Goal: Task Accomplishment & Management: Complete application form

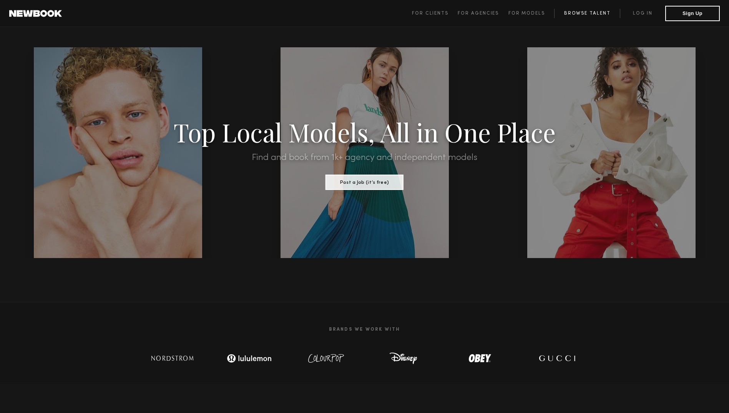
click at [585, 17] on link "Browse Talent" at bounding box center [588, 13] width 66 height 9
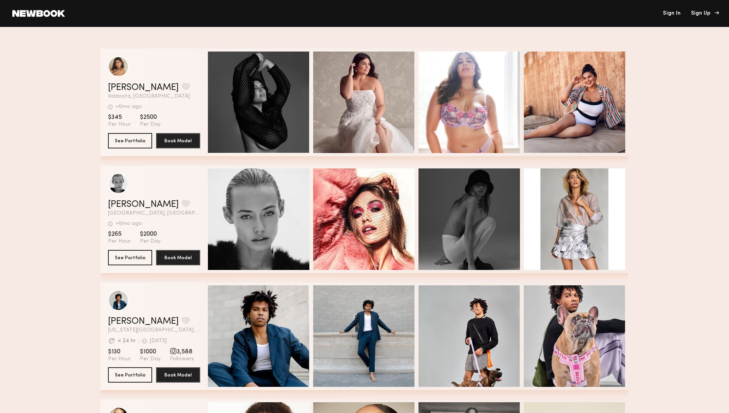
click at [700, 12] on div "Sign Up" at bounding box center [704, 13] width 26 height 5
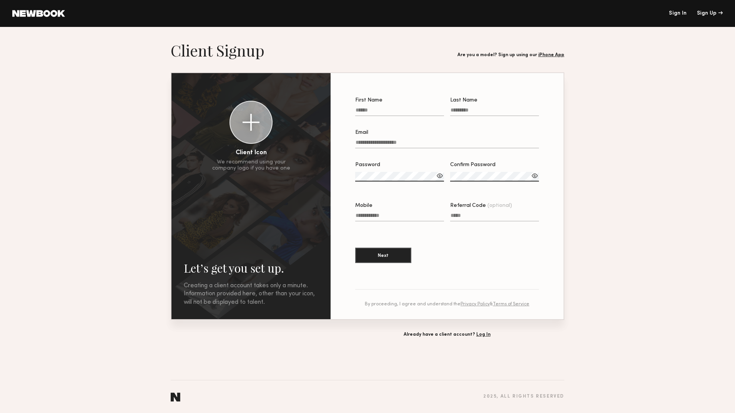
click at [388, 116] on input "First Name" at bounding box center [399, 111] width 89 height 9
type input "******"
type input "**********"
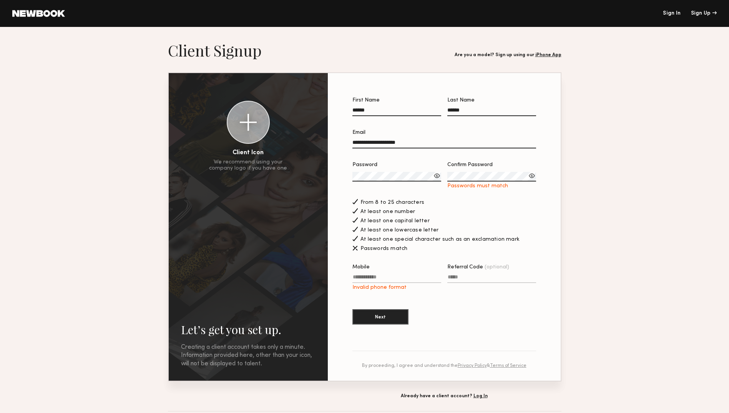
click at [353, 170] on div "Password Confirm Password Passwords must match" at bounding box center [445, 179] width 184 height 35
click at [373, 285] on label "Mobile Invalid phone format" at bounding box center [397, 278] width 89 height 26
click at [373, 283] on input "Mobile Invalid phone format" at bounding box center [397, 278] width 89 height 9
click at [372, 283] on input "Mobile Invalid phone format" at bounding box center [397, 278] width 89 height 9
type input "**********"
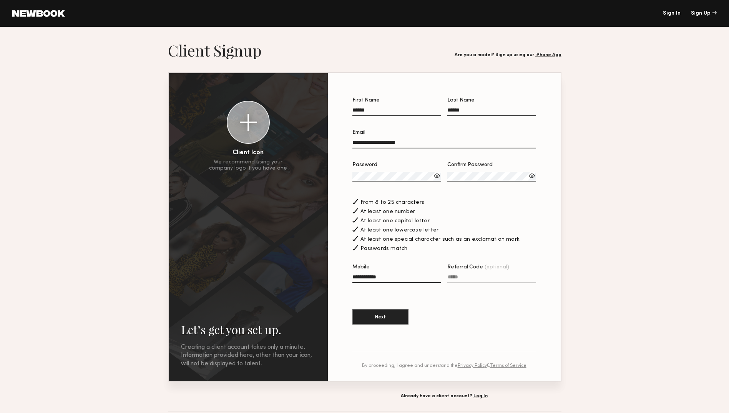
click at [451, 315] on section "**********" at bounding box center [445, 215] width 184 height 235
click at [385, 321] on button "Next" at bounding box center [381, 316] width 56 height 15
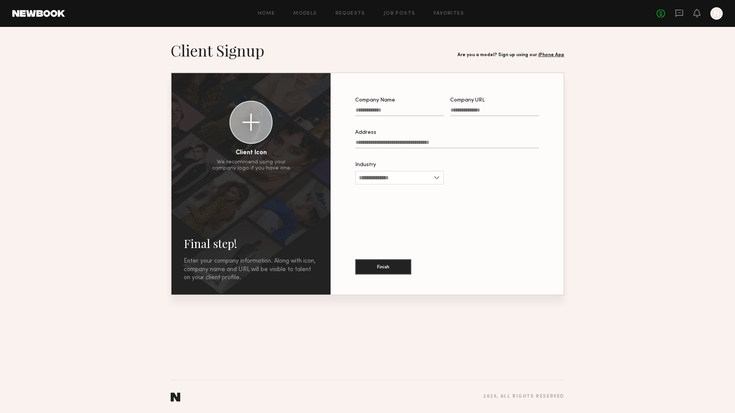
click at [406, 187] on div "Industry Advertising Apparel Cosmetics Entertainment Publishing CPG Other" at bounding box center [399, 177] width 89 height 30
click at [403, 183] on input "Industry" at bounding box center [399, 178] width 89 height 14
click at [395, 219] on div "Cosmetics" at bounding box center [399, 215] width 87 height 12
type input "*********"
click at [376, 112] on input "Company Name" at bounding box center [399, 111] width 89 height 9
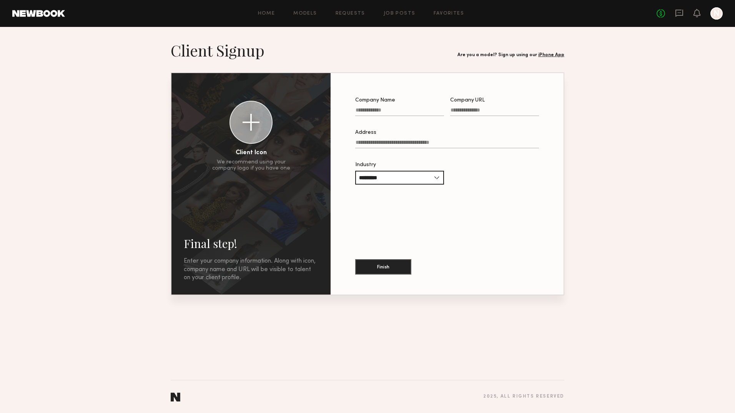
type input "*"
type input "**********"
click at [485, 113] on input "Company URL" at bounding box center [494, 111] width 89 height 9
type input "*******"
click at [427, 140] on label "Address" at bounding box center [447, 143] width 184 height 26
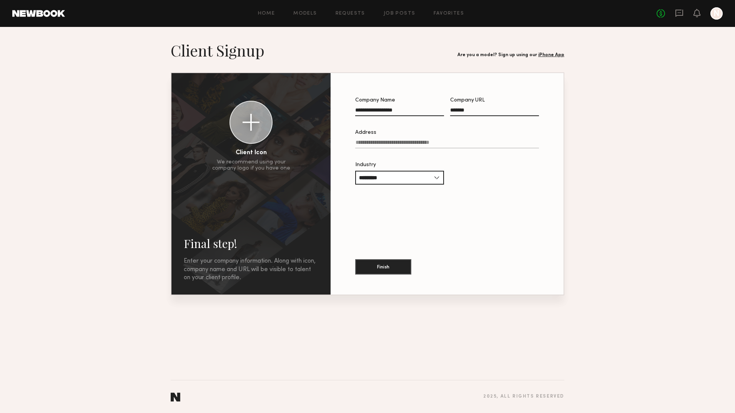
click at [427, 140] on input "Address" at bounding box center [447, 144] width 184 height 9
type input "********"
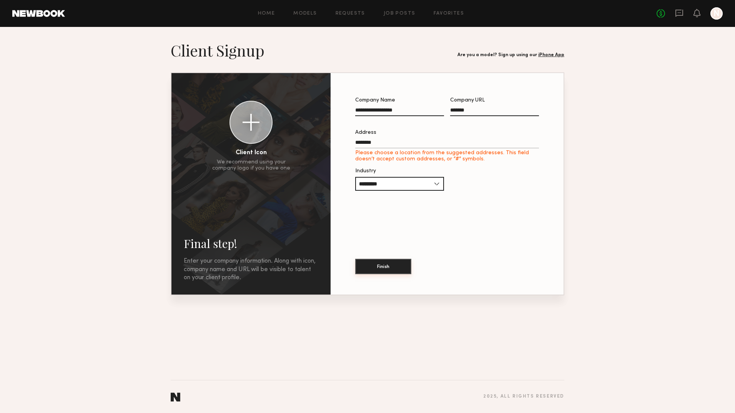
click at [380, 270] on button "Finish" at bounding box center [383, 266] width 56 height 15
click at [383, 147] on input "********" at bounding box center [447, 144] width 184 height 9
drag, startPoint x: 388, startPoint y: 144, endPoint x: 309, endPoint y: 142, distance: 78.5
click at [309, 142] on div "**********" at bounding box center [368, 183] width 392 height 221
type input "**********"
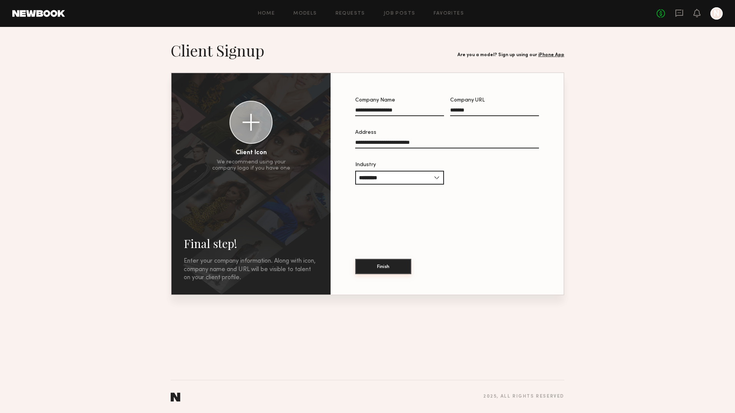
click at [389, 266] on button "Finish" at bounding box center [383, 266] width 56 height 15
drag, startPoint x: 475, startPoint y: 109, endPoint x: 380, endPoint y: 103, distance: 95.9
click at [380, 103] on div "**********" at bounding box center [447, 111] width 184 height 26
type input "**********"
click at [378, 276] on div "Finish" at bounding box center [447, 262] width 184 height 42
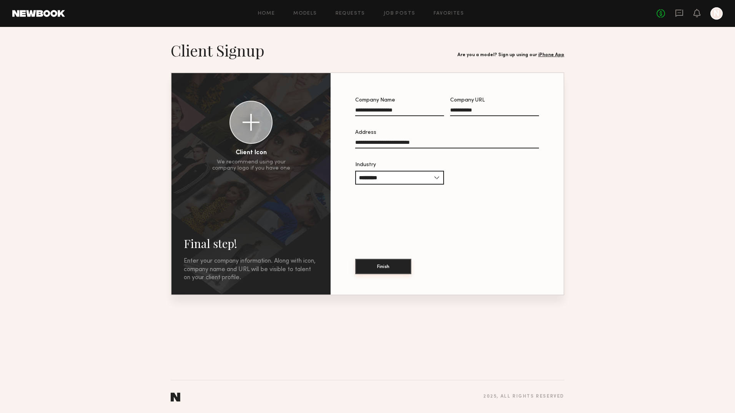
click at [384, 270] on button "Finish" at bounding box center [383, 266] width 56 height 15
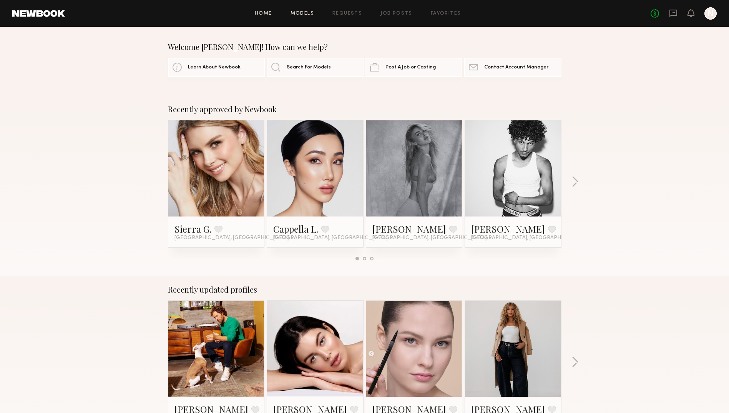
click at [305, 15] on link "Models" at bounding box center [302, 13] width 23 height 5
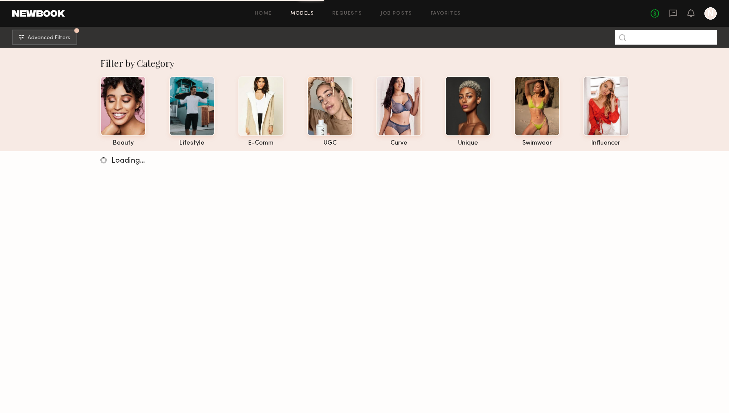
click at [655, 40] on input at bounding box center [667, 37] width 102 height 15
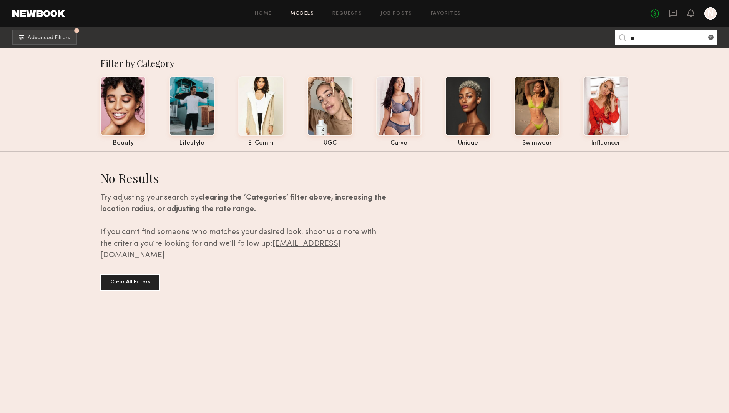
type input "*"
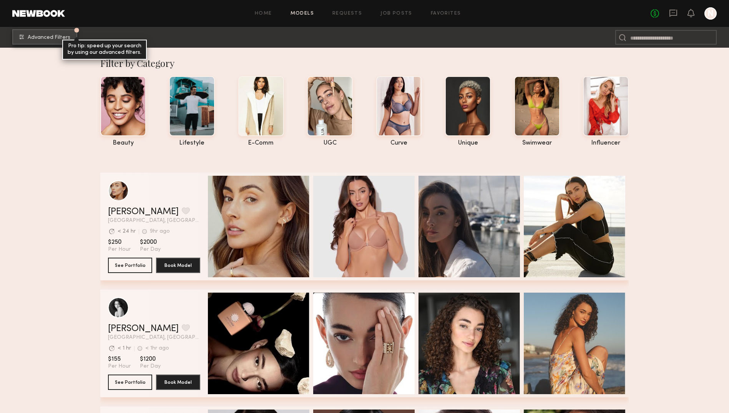
click at [50, 39] on span "Advanced Filters" at bounding box center [49, 37] width 43 height 5
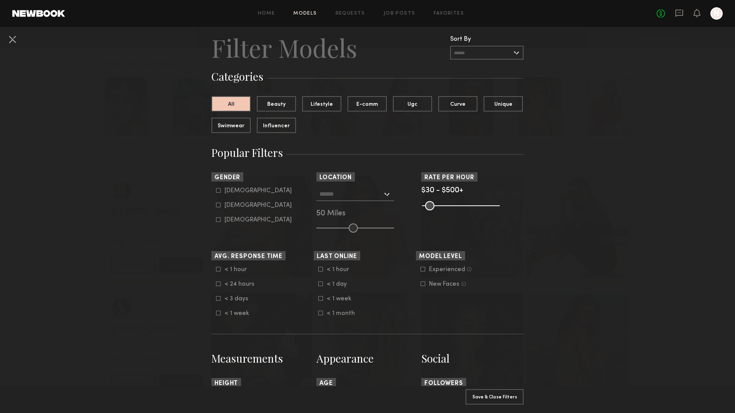
scroll to position [19, 0]
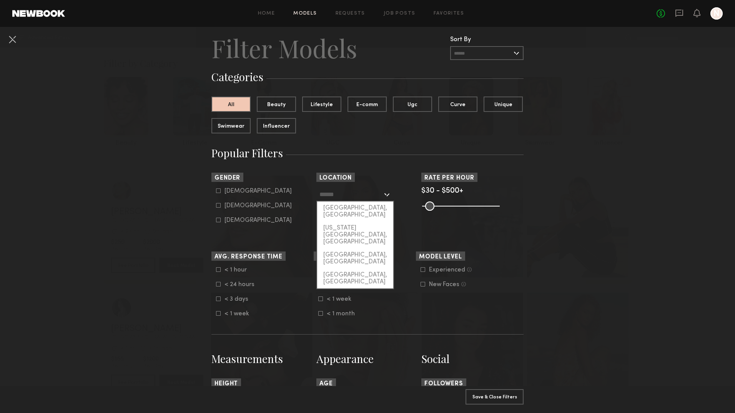
click at [376, 199] on input "text" at bounding box center [351, 194] width 63 height 13
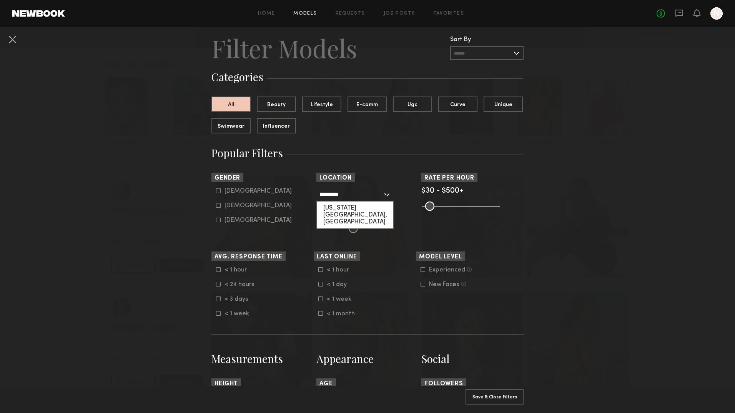
click at [358, 208] on div "New York City, NY" at bounding box center [355, 215] width 76 height 27
type input "**********"
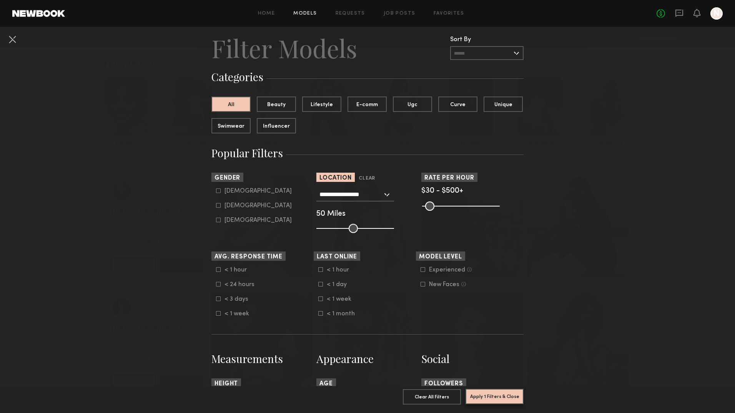
click at [485, 390] on button "Apply 1 Filters & Close" at bounding box center [495, 396] width 58 height 15
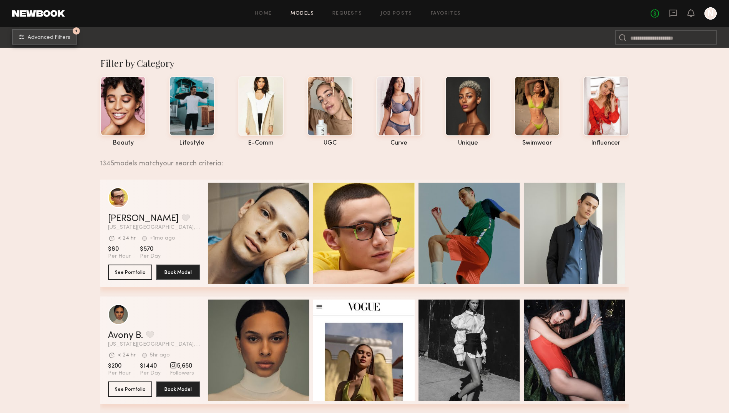
click at [45, 39] on span "Advanced Filters" at bounding box center [49, 37] width 43 height 5
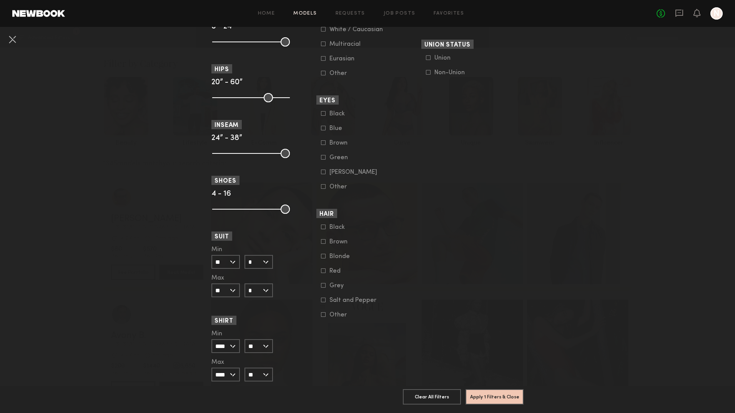
scroll to position [573, 0]
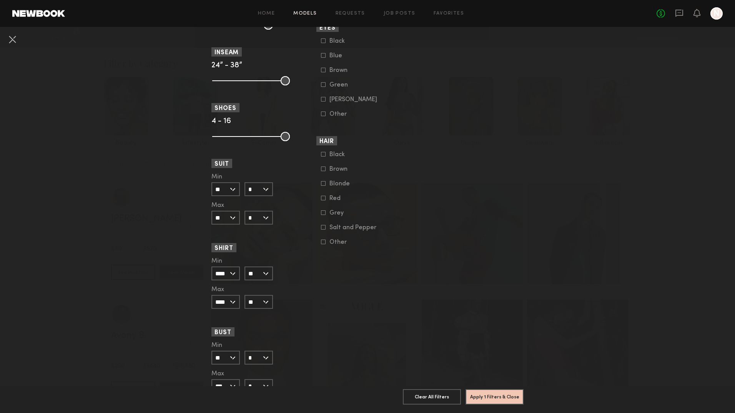
click at [321, 182] on icon at bounding box center [323, 184] width 4 height 4
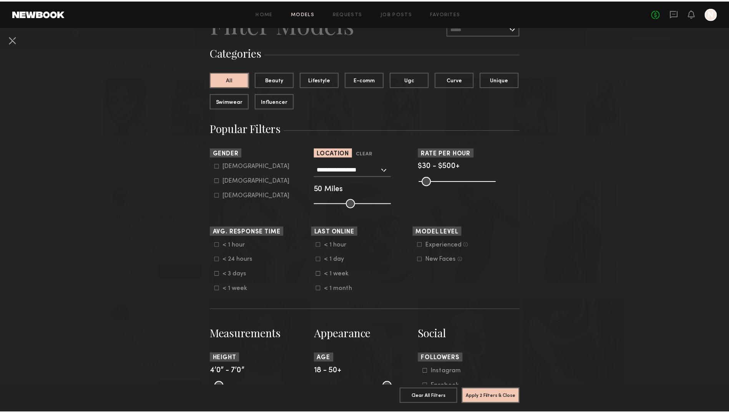
scroll to position [43, 0]
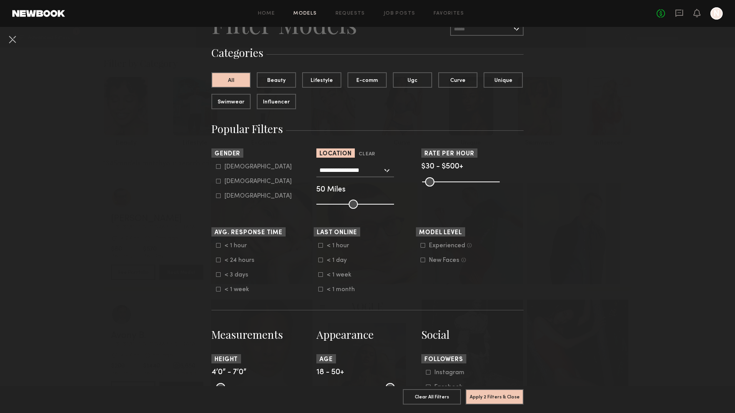
click at [216, 182] on icon at bounding box center [218, 181] width 5 height 5
type input "**"
click at [483, 389] on button "Apply 3 Filters & Close" at bounding box center [495, 396] width 58 height 15
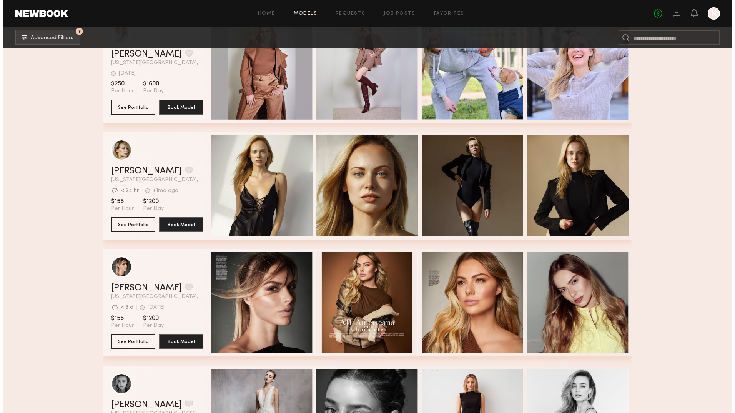
scroll to position [11090, 0]
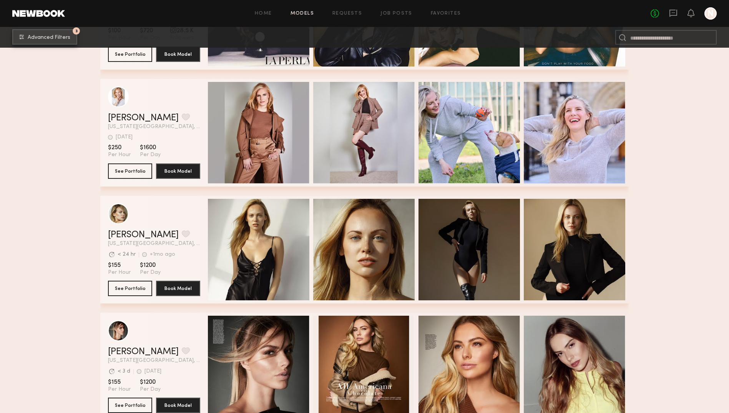
click at [64, 37] on span "Advanced Filters" at bounding box center [49, 37] width 43 height 5
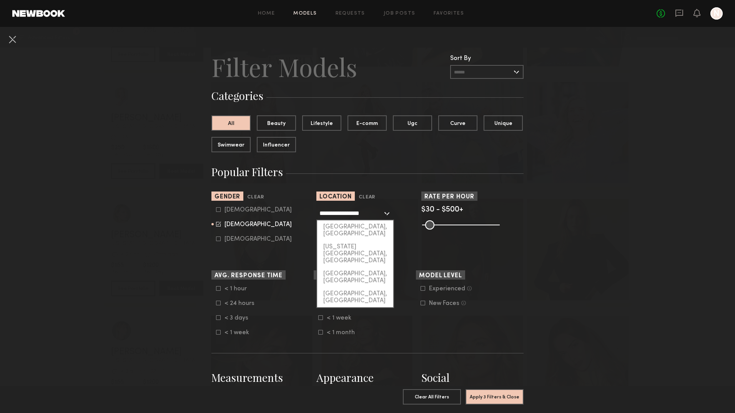
click at [348, 215] on input "**********" at bounding box center [351, 213] width 63 height 13
drag, startPoint x: 347, startPoint y: 207, endPoint x: 328, endPoint y: 208, distance: 18.9
click at [328, 208] on input "**********" at bounding box center [351, 213] width 63 height 13
click at [329, 213] on input "**********" at bounding box center [351, 213] width 63 height 13
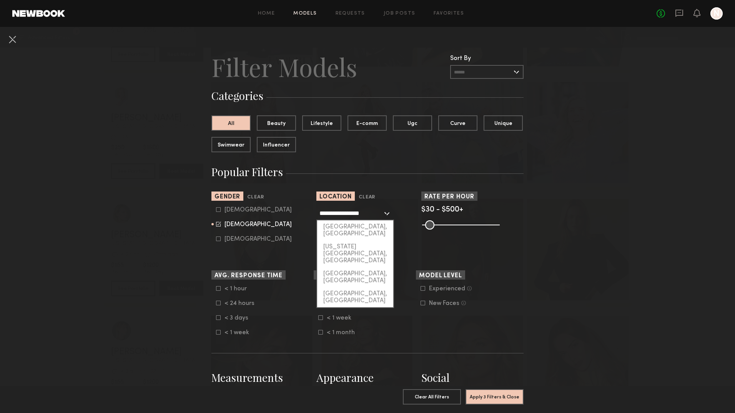
click at [329, 213] on input "**********" at bounding box center [351, 213] width 63 height 13
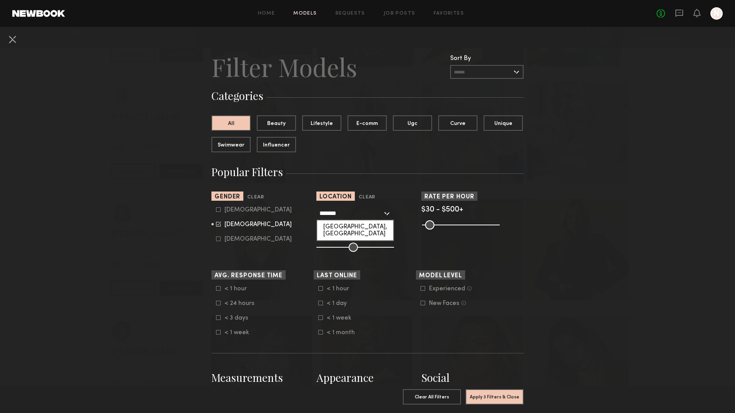
click at [331, 230] on div "Atlanta, GA" at bounding box center [355, 230] width 76 height 20
type input "**********"
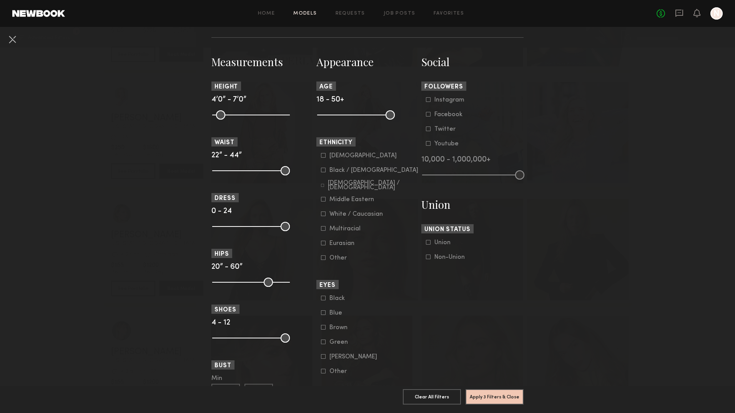
scroll to position [463, 0]
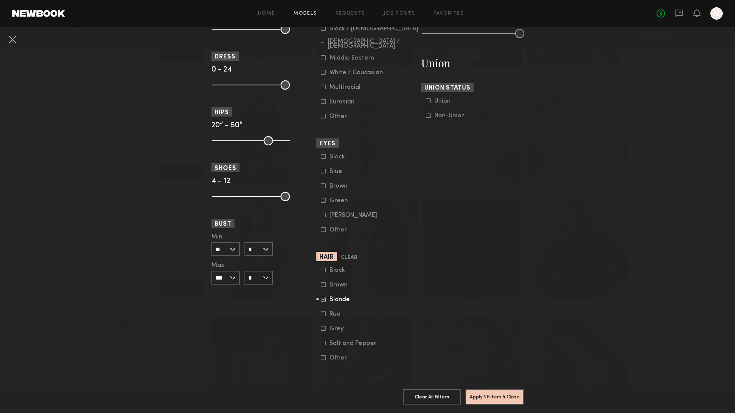
click at [321, 297] on icon at bounding box center [323, 299] width 5 height 5
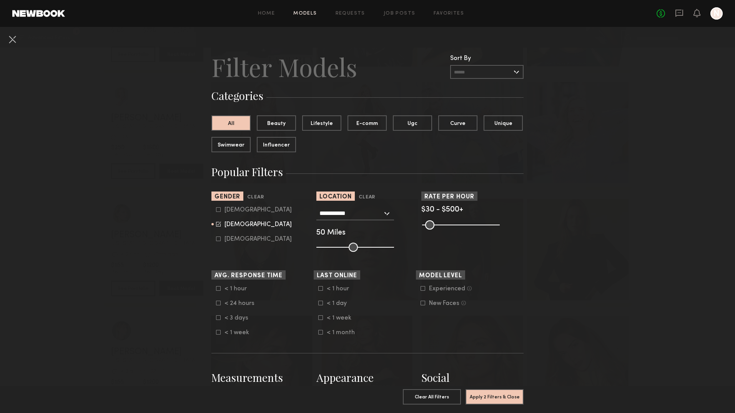
click at [486, 394] on button "Apply 2 Filters & Close" at bounding box center [495, 396] width 58 height 15
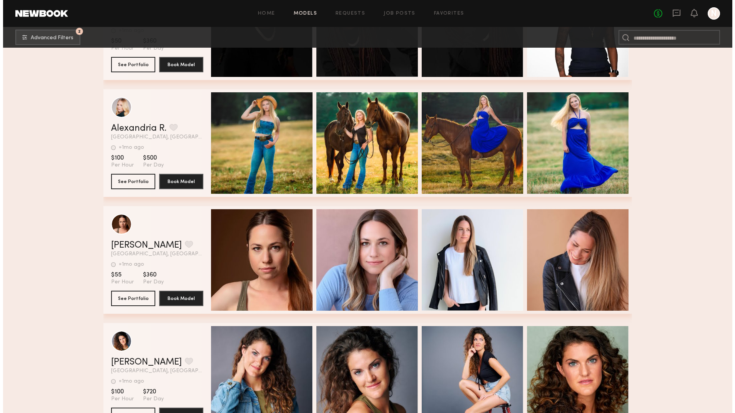
scroll to position [3680, 0]
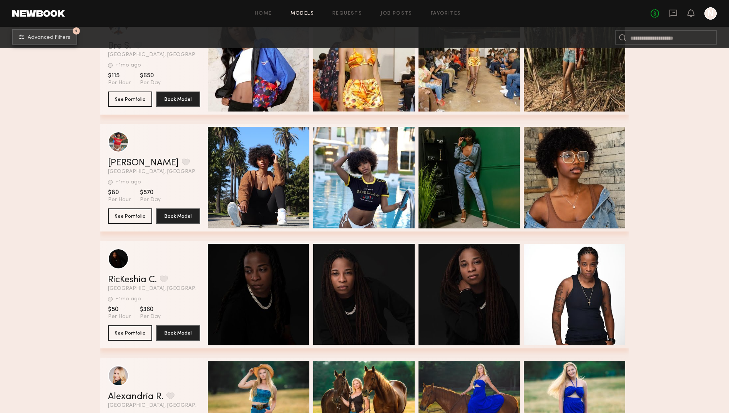
click at [50, 37] on span "Advanced Filters" at bounding box center [49, 37] width 43 height 5
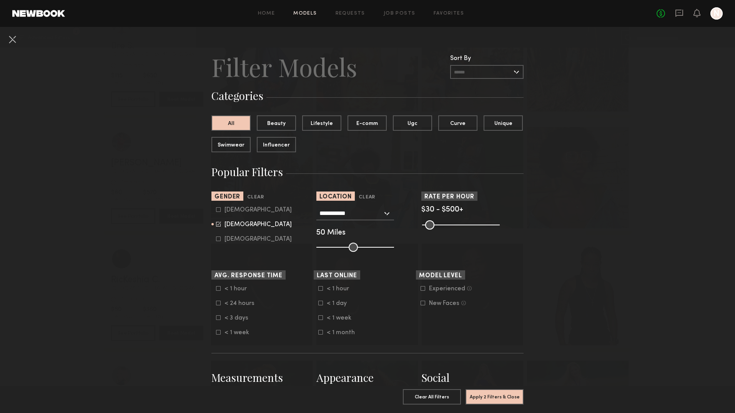
click at [385, 214] on div "**********" at bounding box center [355, 214] width 78 height 14
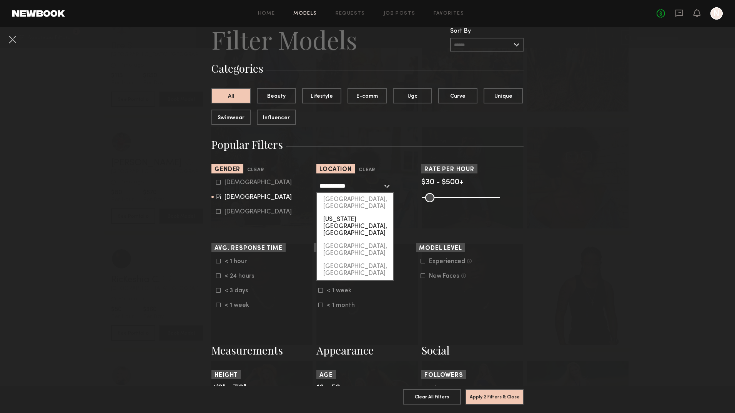
scroll to position [0, 0]
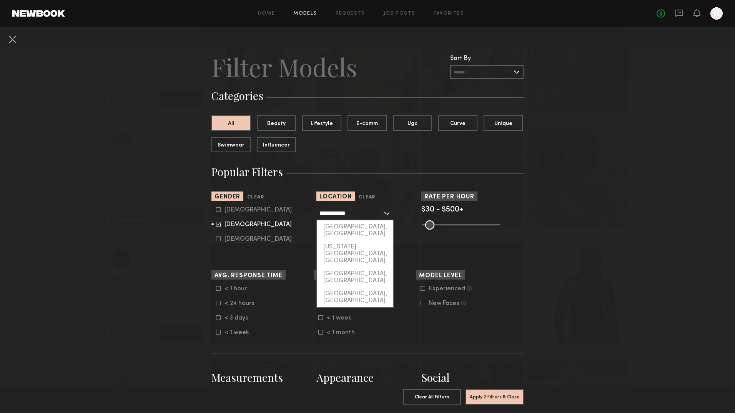
click at [360, 213] on input "**********" at bounding box center [351, 213] width 63 height 13
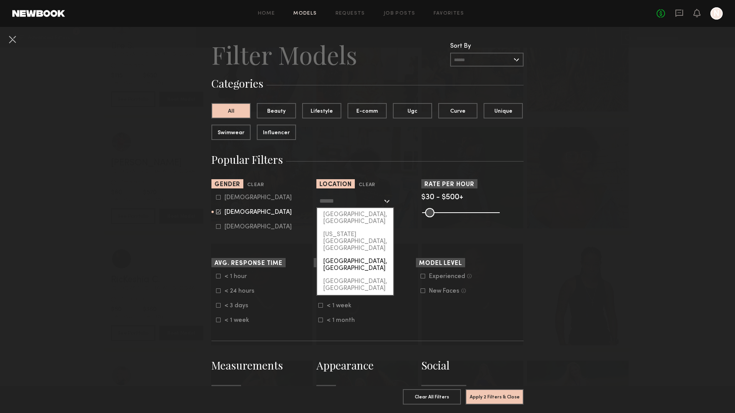
scroll to position [18, 0]
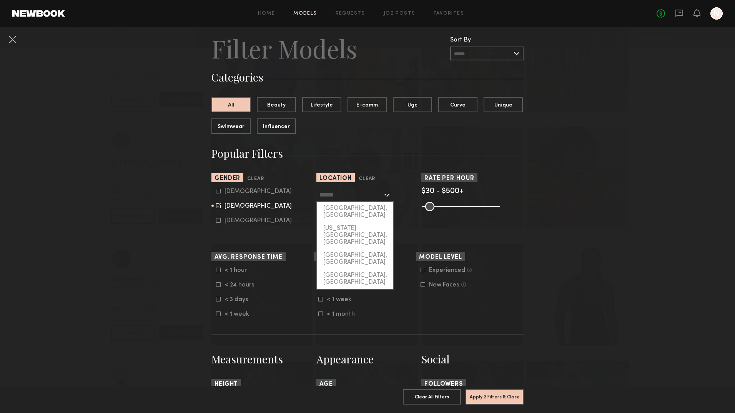
click at [328, 197] on input "text" at bounding box center [351, 194] width 63 height 13
type input "**********"
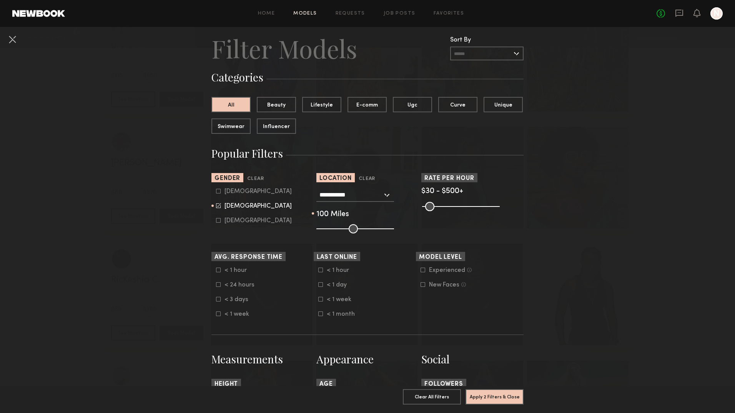
drag, startPoint x: 365, startPoint y: 230, endPoint x: 388, endPoint y: 231, distance: 23.5
type input "***"
click at [388, 231] on input "range" at bounding box center [355, 228] width 78 height 9
click at [507, 397] on button "Apply 2 Filters & Close" at bounding box center [495, 396] width 58 height 15
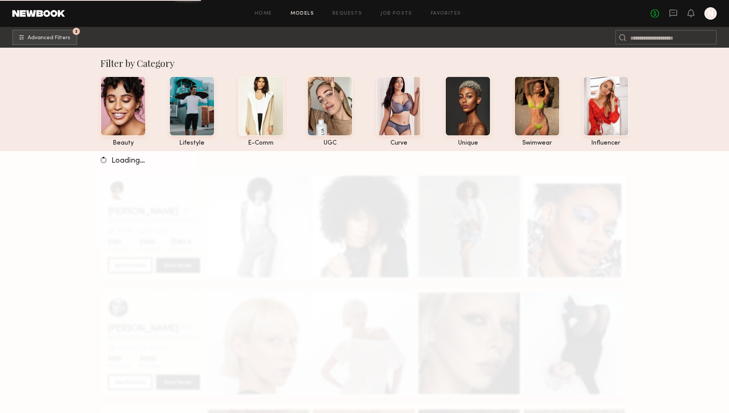
click at [522, 243] on div "Loading…" at bounding box center [364, 357] width 729 height 413
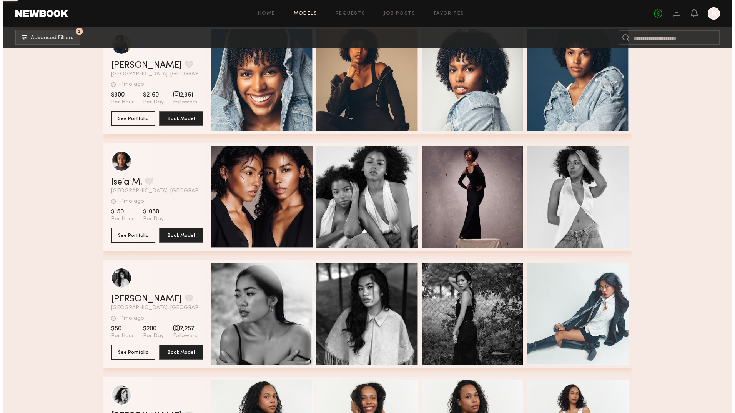
scroll to position [2595, 0]
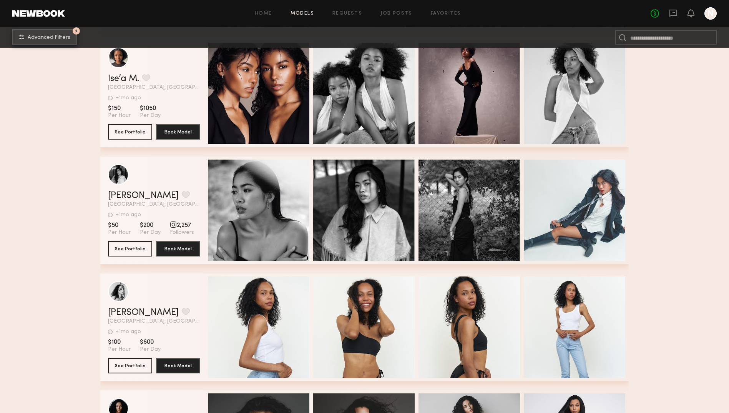
click at [68, 37] on span "Advanced Filters" at bounding box center [49, 37] width 43 height 5
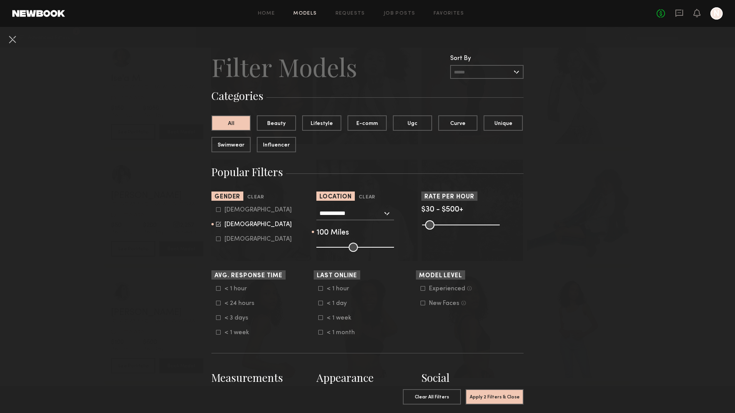
click at [341, 220] on div "**********" at bounding box center [355, 214] width 78 height 14
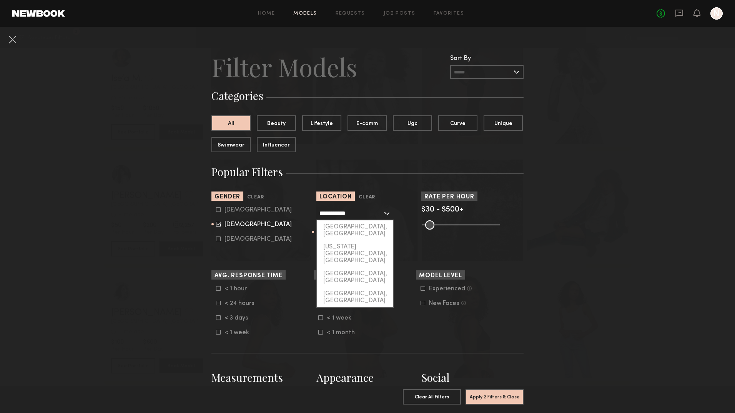
click at [343, 219] on input "**********" at bounding box center [351, 213] width 63 height 13
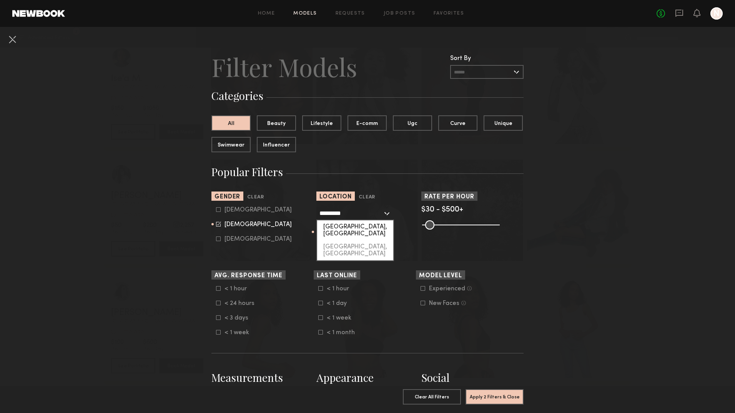
click at [346, 227] on div "Charlotte, NC" at bounding box center [355, 230] width 76 height 20
type input "**********"
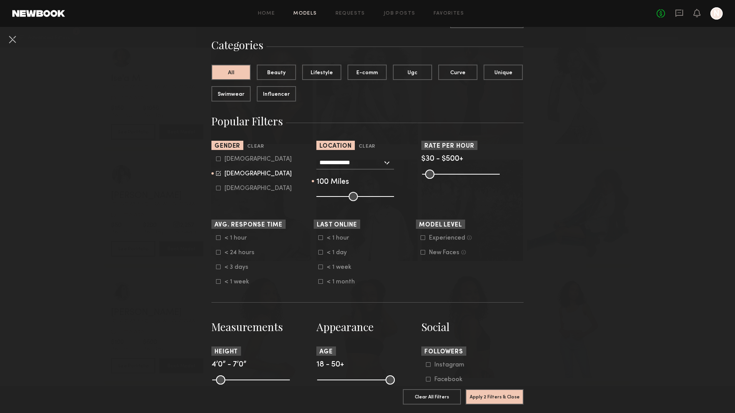
scroll to position [51, 0]
click at [505, 398] on button "Apply 2 Filters & Close" at bounding box center [495, 396] width 58 height 15
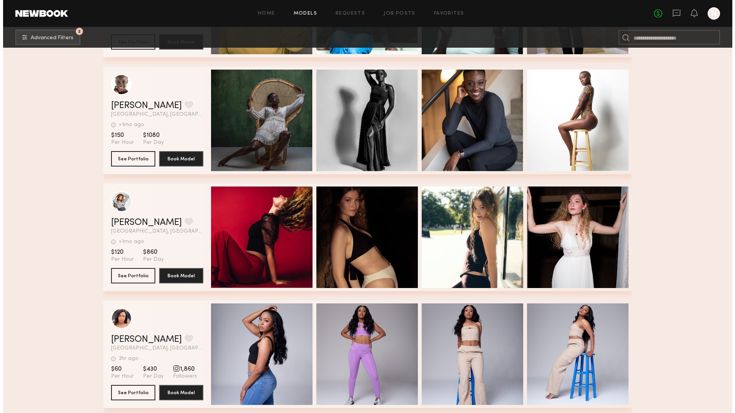
scroll to position [1623, 0]
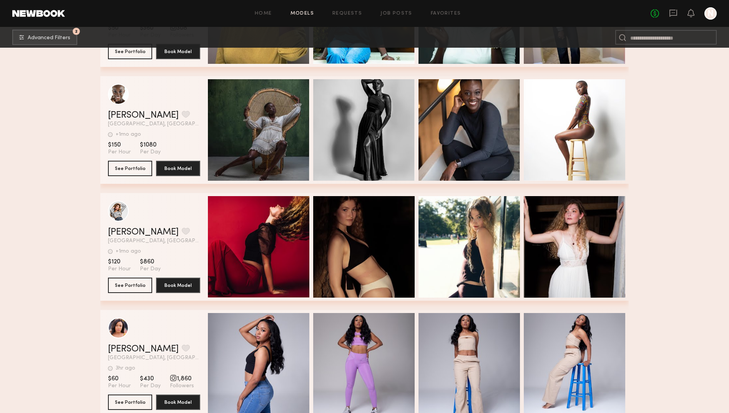
click at [43, 38] on span "Advanced Filters" at bounding box center [49, 37] width 43 height 5
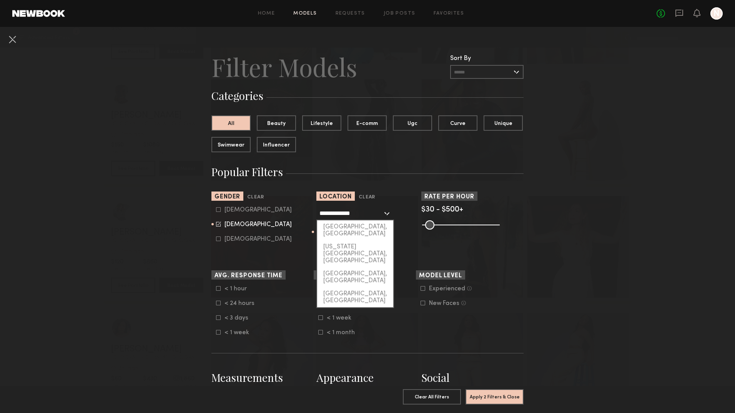
click at [336, 212] on input "**********" at bounding box center [351, 213] width 63 height 13
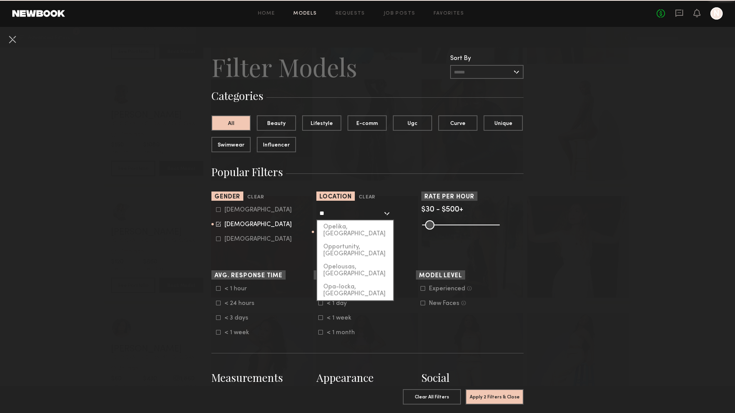
type input "*"
type input "*****"
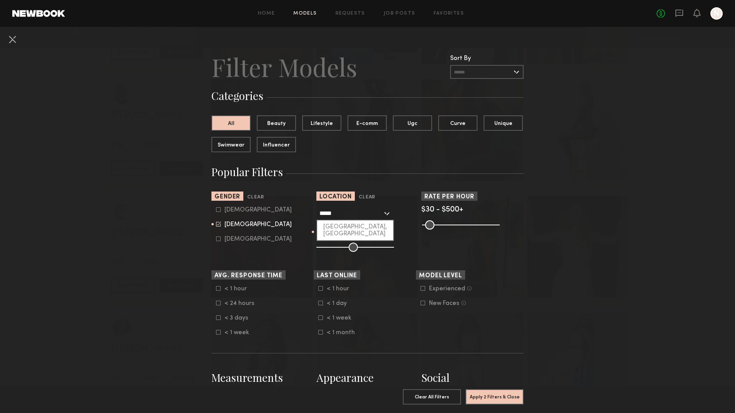
drag, startPoint x: 338, startPoint y: 214, endPoint x: 251, endPoint y: 205, distance: 87.8
click at [251, 205] on section "Sort By Rate LOW TO HIGH HIGH TO LOW Experience LOW TO HIGH HIGH TO LOW Gender …" at bounding box center [368, 222] width 312 height 60
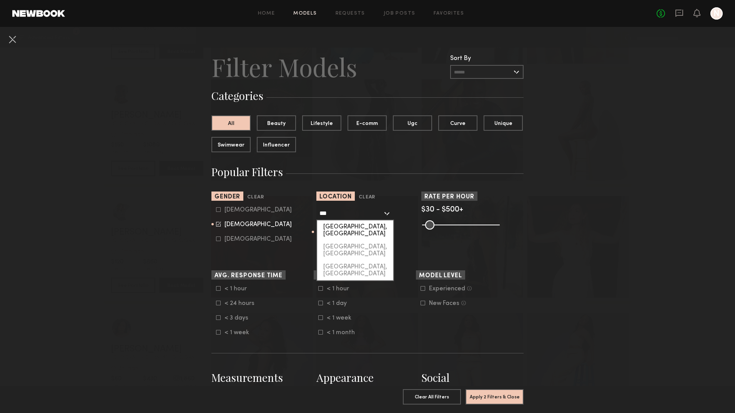
click at [333, 227] on div "[GEOGRAPHIC_DATA], [GEOGRAPHIC_DATA]" at bounding box center [355, 230] width 76 height 20
type input "**********"
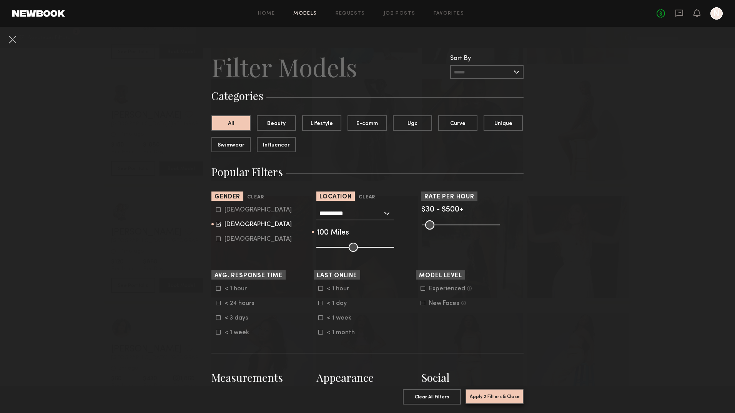
click at [489, 394] on button "Apply 2 Filters & Close" at bounding box center [495, 396] width 58 height 15
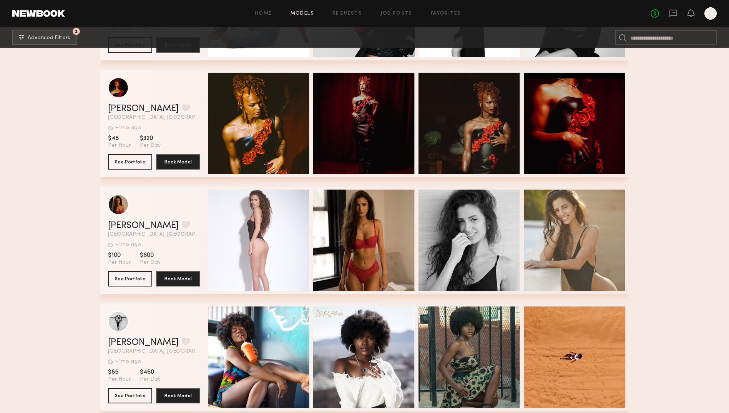
scroll to position [4320, 0]
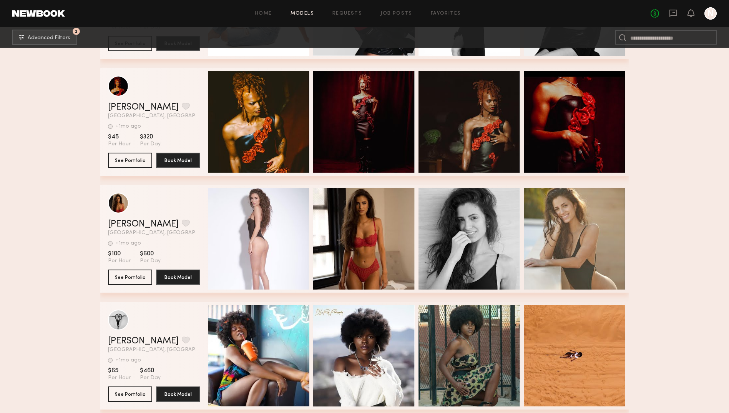
click at [139, 235] on span "[GEOGRAPHIC_DATA], [GEOGRAPHIC_DATA]" at bounding box center [154, 232] width 92 height 5
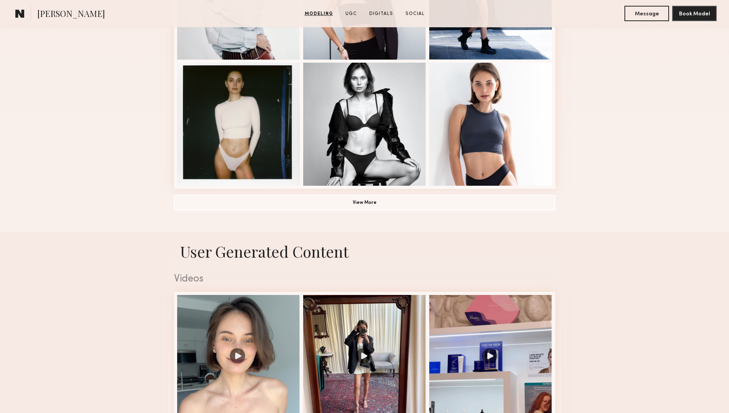
scroll to position [543, 0]
click at [342, 201] on button "View More" at bounding box center [364, 201] width 381 height 15
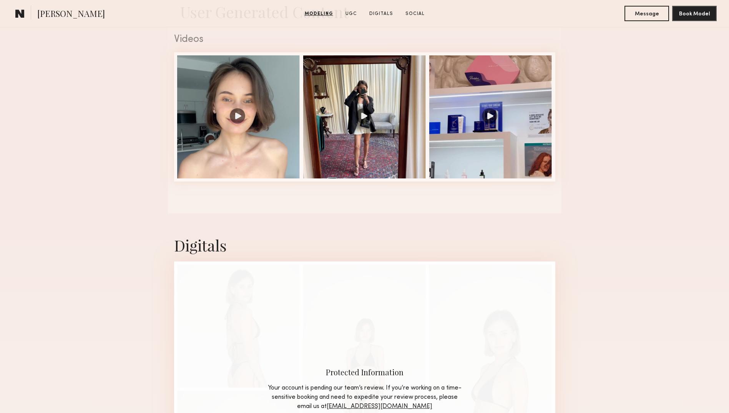
scroll to position [1267, 0]
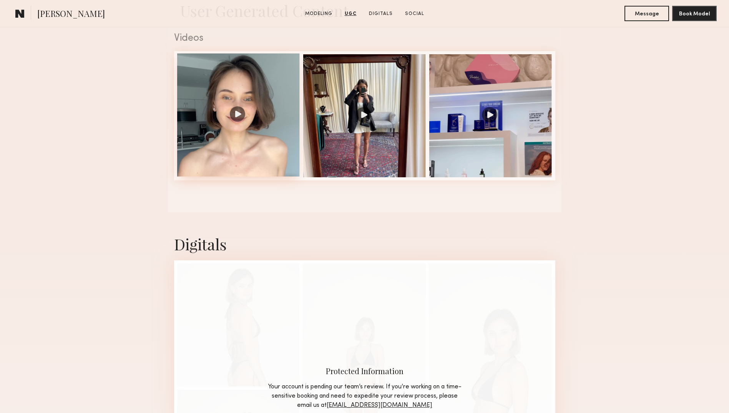
click at [241, 147] on div at bounding box center [238, 114] width 123 height 123
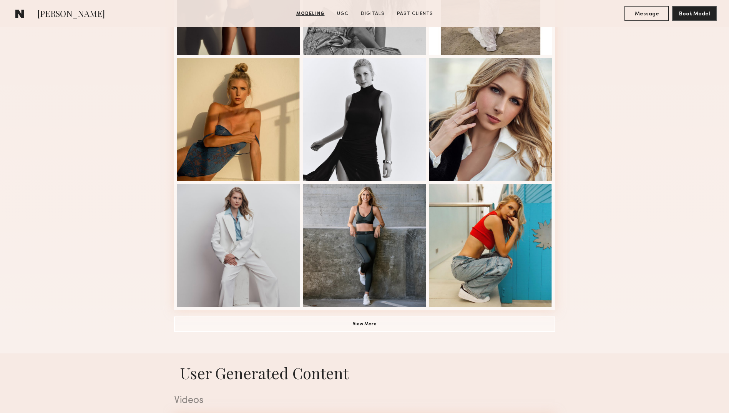
scroll to position [426, 0]
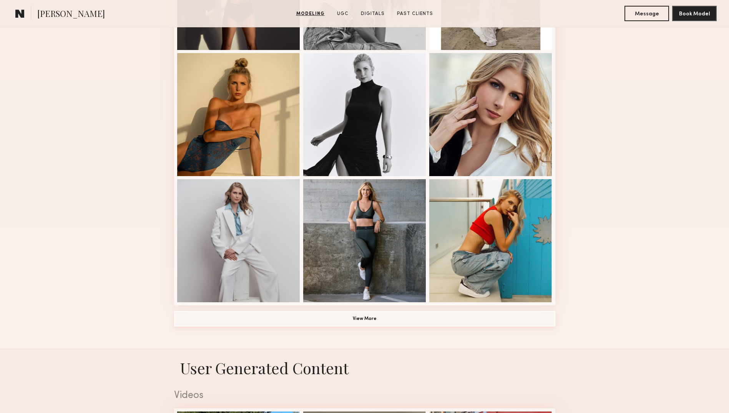
click at [362, 323] on button "View More" at bounding box center [364, 318] width 381 height 15
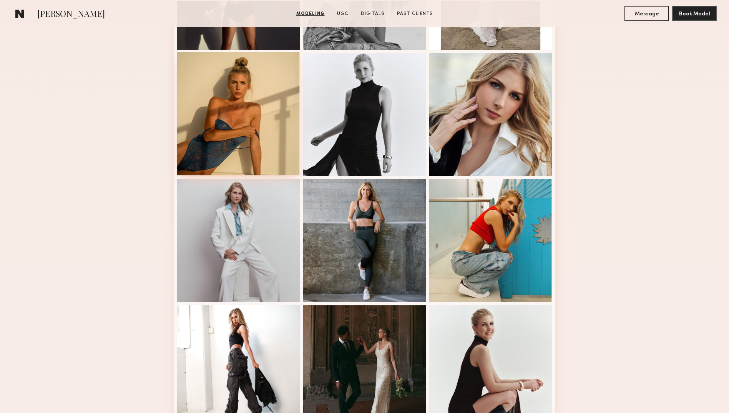
click at [231, 146] on div at bounding box center [238, 113] width 123 height 123
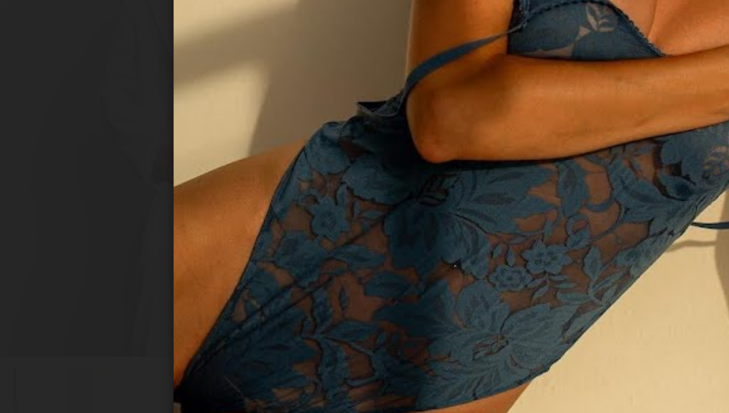
click at [215, 280] on div at bounding box center [364, 200] width 729 height 376
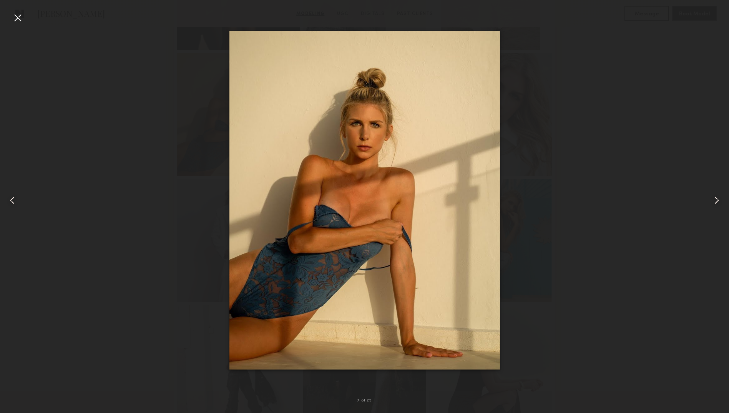
click at [630, 74] on div at bounding box center [364, 200] width 729 height 376
click at [16, 15] on div at bounding box center [18, 18] width 12 height 12
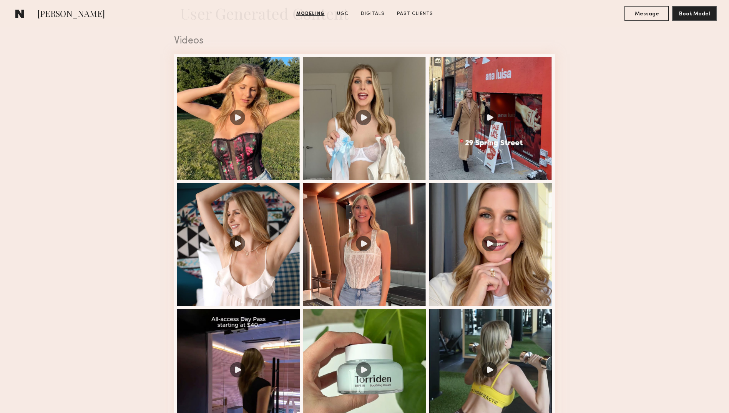
scroll to position [1417, 0]
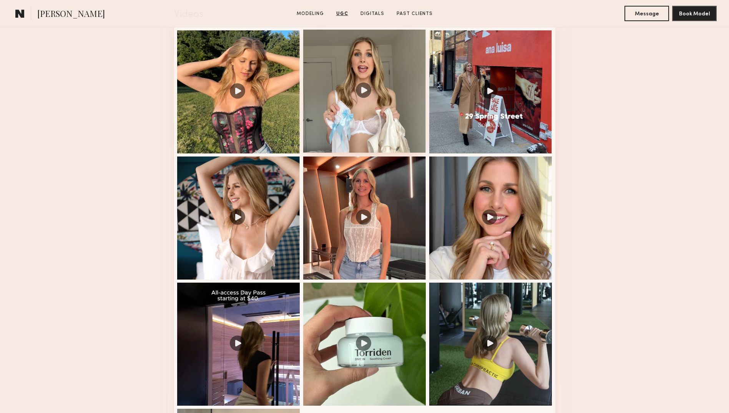
click at [392, 110] on div at bounding box center [364, 91] width 123 height 123
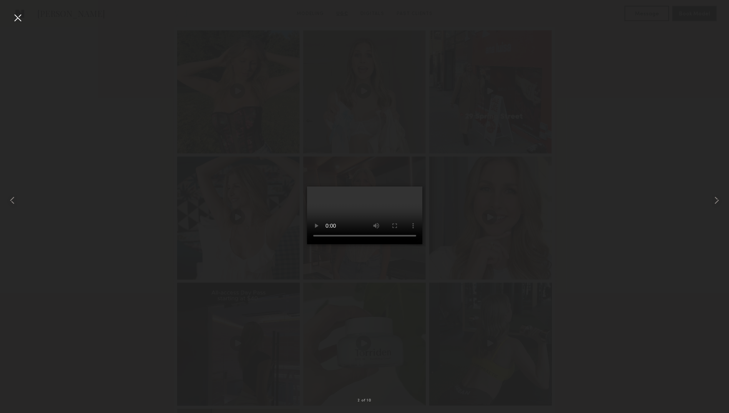
click at [554, 250] on div at bounding box center [364, 200] width 729 height 376
click at [18, 17] on div at bounding box center [18, 18] width 12 height 12
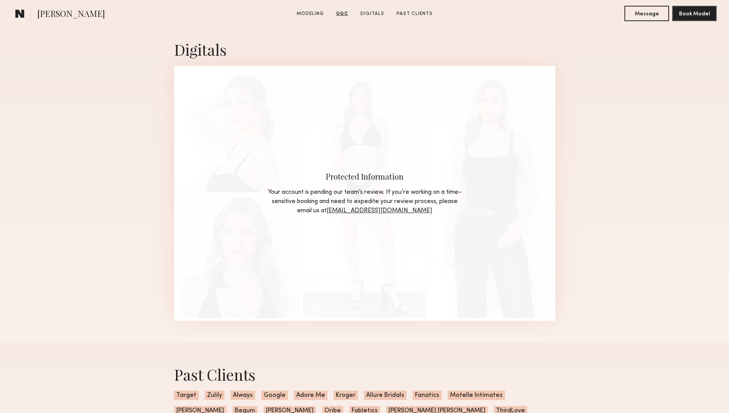
scroll to position [2122, 0]
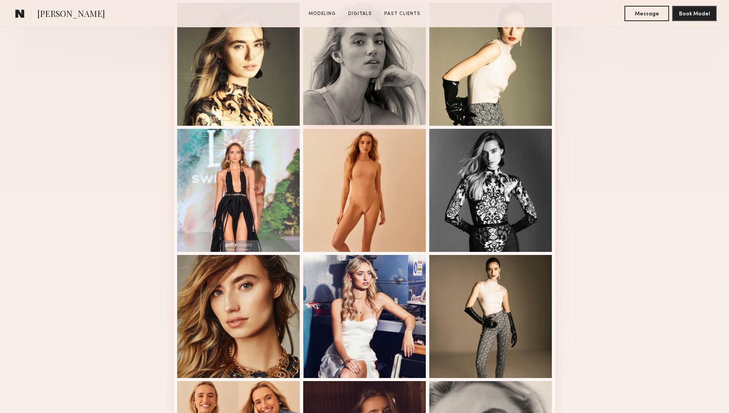
scroll to position [228, 0]
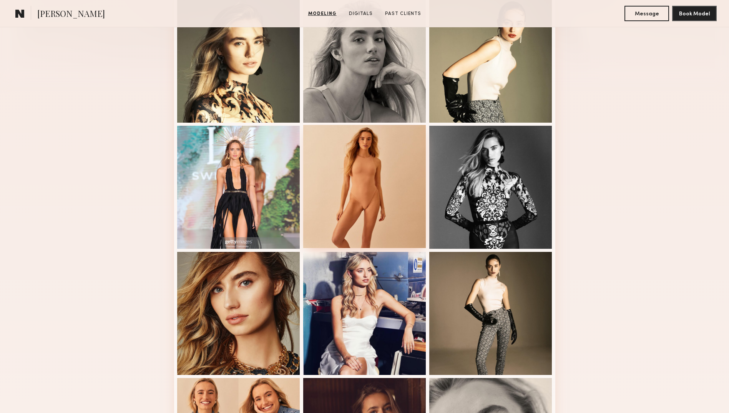
click at [378, 166] on div at bounding box center [364, 186] width 123 height 123
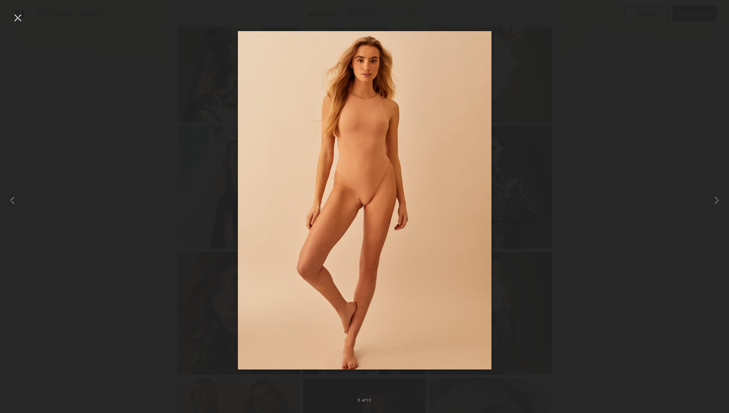
click at [603, 167] on div at bounding box center [364, 200] width 729 height 376
click at [17, 23] on div at bounding box center [18, 18] width 12 height 12
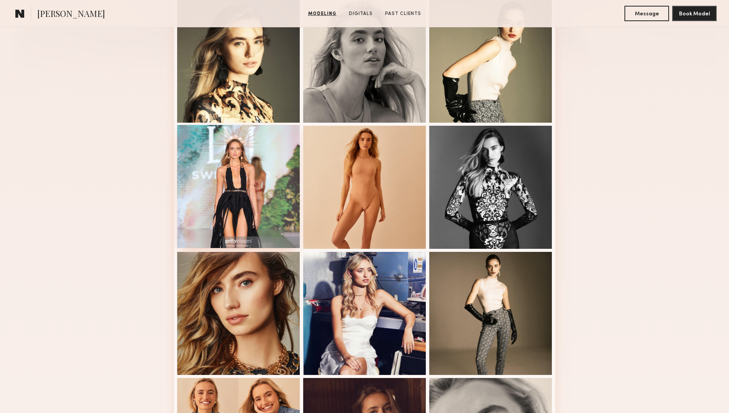
click at [235, 157] on div at bounding box center [238, 186] width 123 height 123
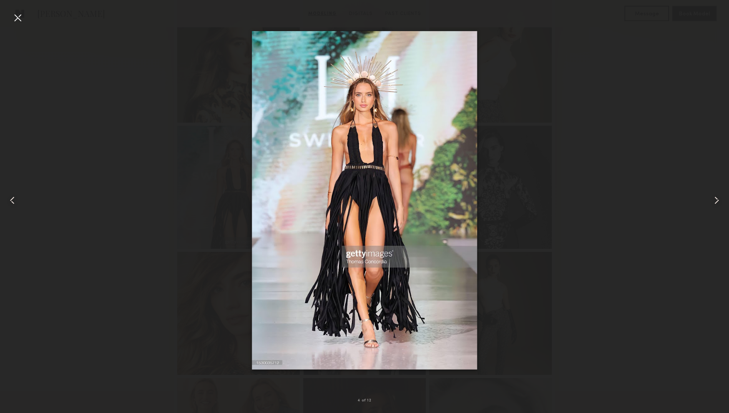
click at [610, 170] on div at bounding box center [364, 200] width 729 height 376
click at [22, 22] on div at bounding box center [18, 18] width 12 height 12
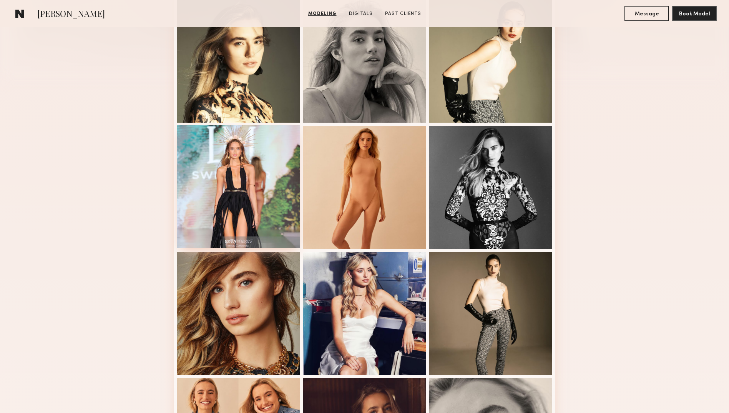
scroll to position [452, 0]
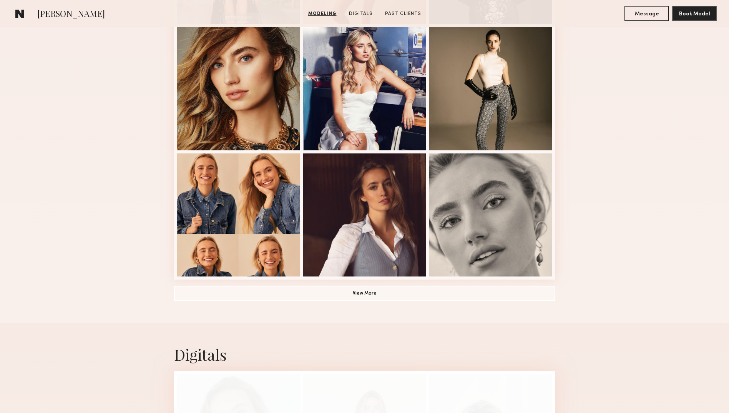
click at [377, 304] on div "Modeling Portfolio View More" at bounding box center [364, 23] width 381 height 599
click at [367, 300] on button "View More" at bounding box center [364, 292] width 381 height 15
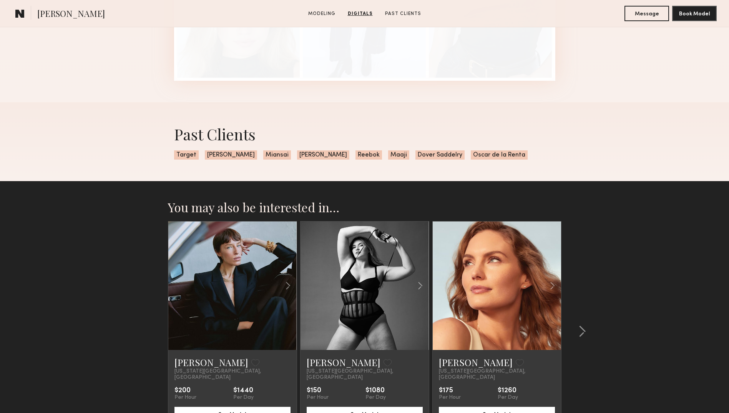
scroll to position [1436, 0]
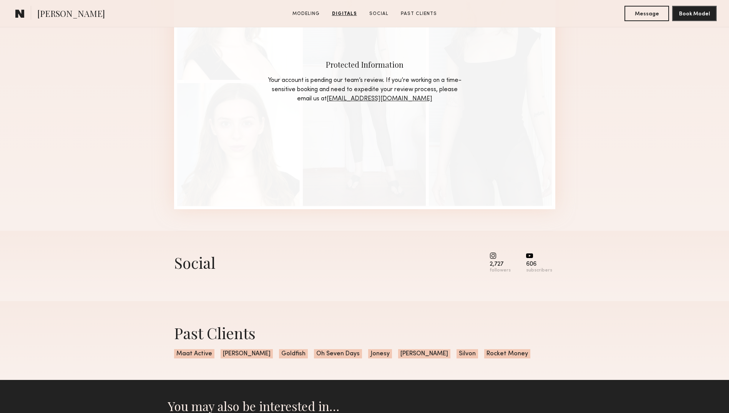
scroll to position [869, 0]
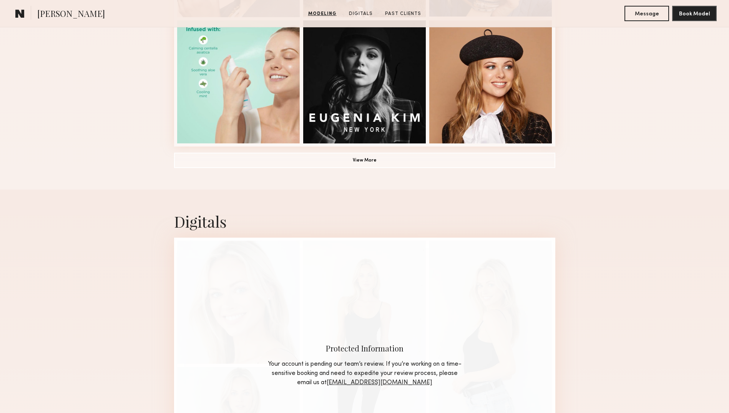
scroll to position [598, 0]
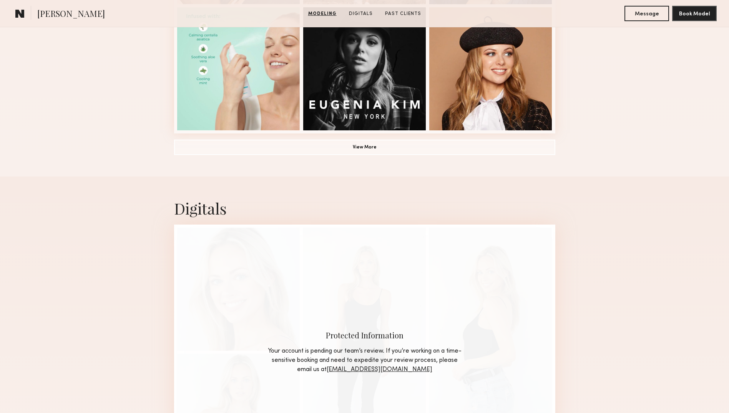
click at [391, 155] on button "View More" at bounding box center [364, 146] width 381 height 15
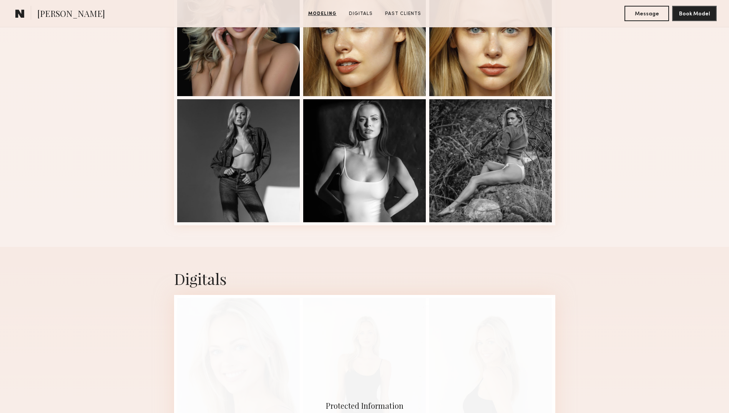
scroll to position [758, 0]
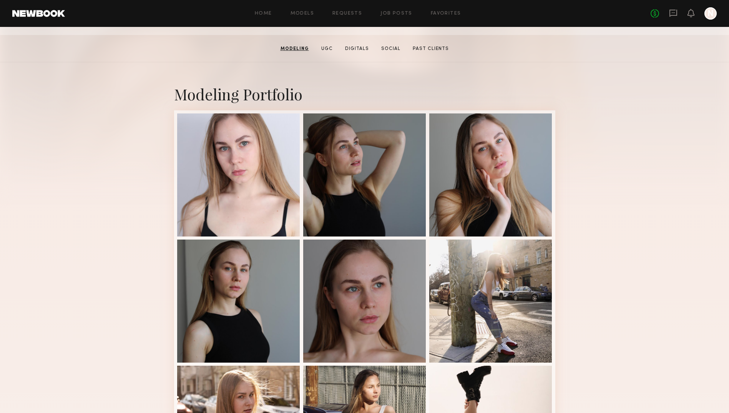
scroll to position [114, 0]
click at [261, 174] on div at bounding box center [238, 173] width 123 height 123
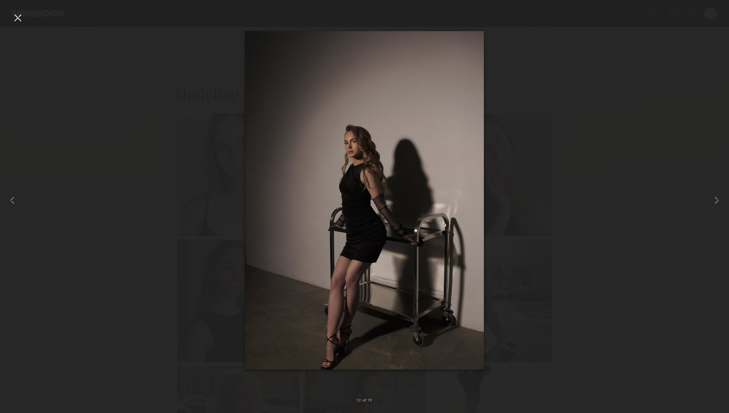
click at [120, 207] on div at bounding box center [364, 200] width 729 height 376
click at [22, 22] on div at bounding box center [18, 18] width 12 height 12
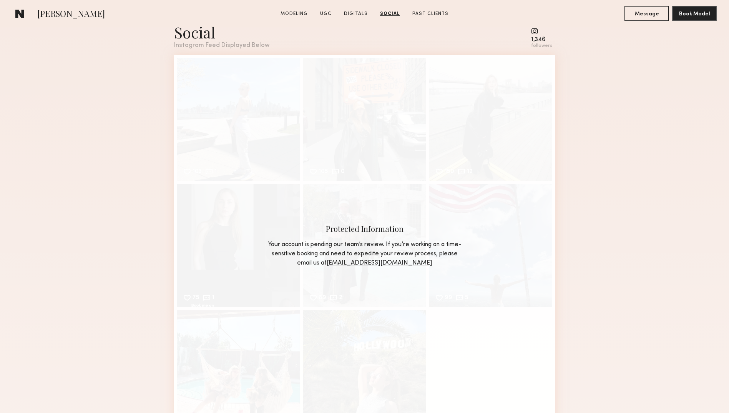
scroll to position [1276, 0]
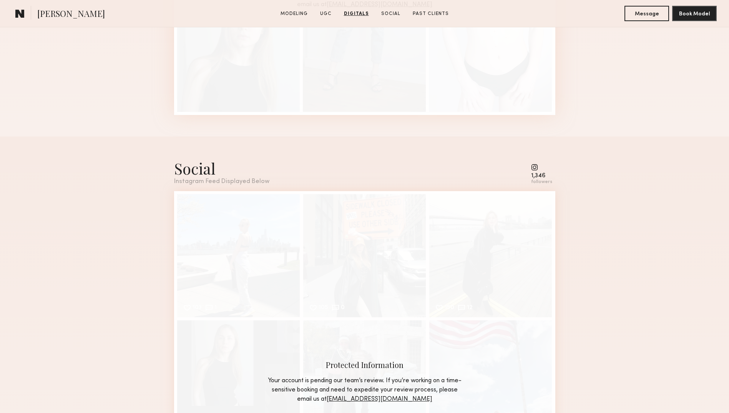
click at [536, 171] on common-icon at bounding box center [541, 167] width 21 height 7
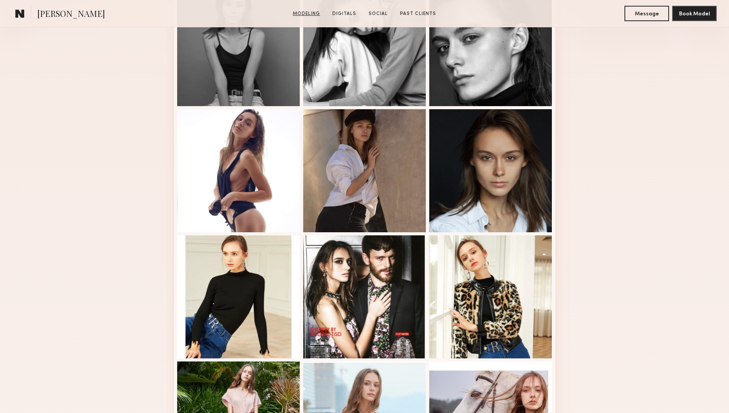
scroll to position [245, 0]
click at [249, 146] on div at bounding box center [238, 169] width 123 height 123
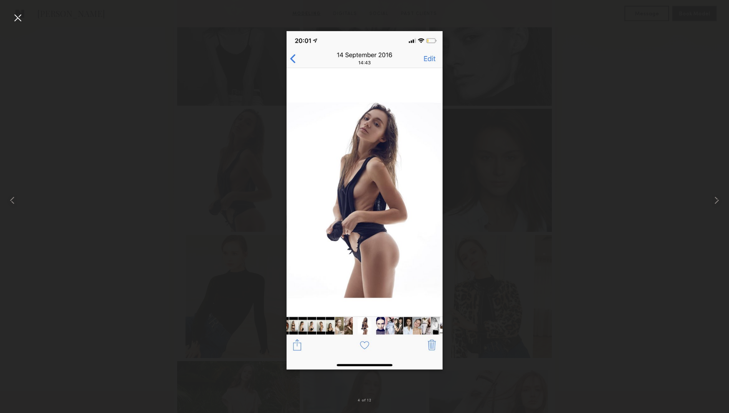
click at [598, 119] on div at bounding box center [364, 200] width 729 height 376
click at [17, 20] on div at bounding box center [18, 18] width 12 height 12
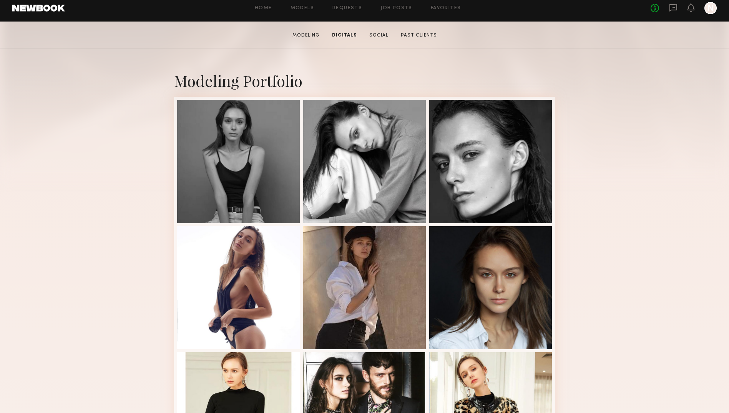
scroll to position [0, 0]
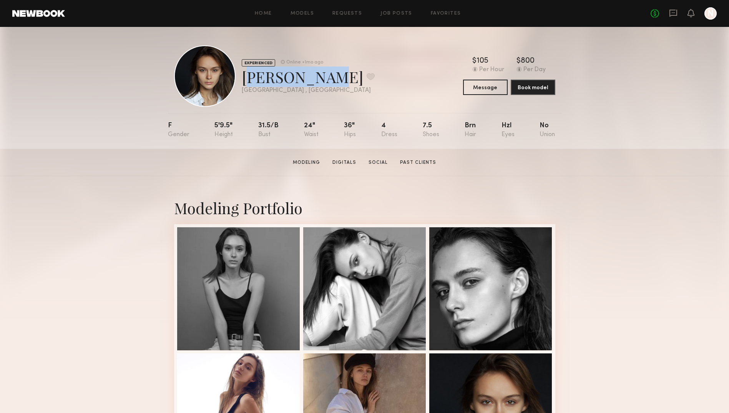
drag, startPoint x: 313, startPoint y: 78, endPoint x: 241, endPoint y: 81, distance: 72.4
click at [241, 81] on div "EXPERIENCED Online +1mo ago Angelika P. Favorite Atlanta , GA Online +1mo ago" at bounding box center [274, 76] width 201 height 62
copy div "Angelika P"
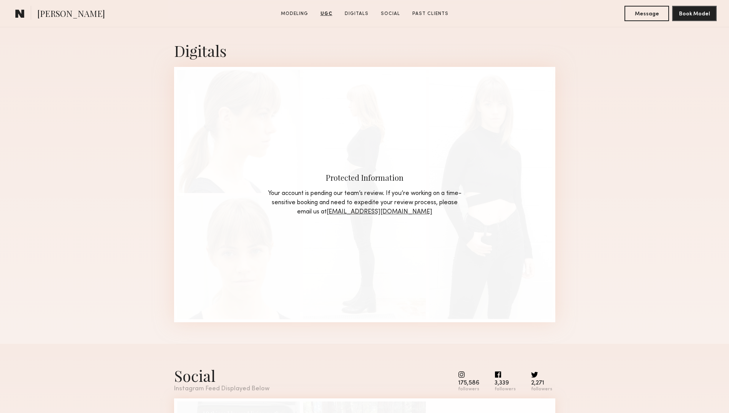
scroll to position [1219, 0]
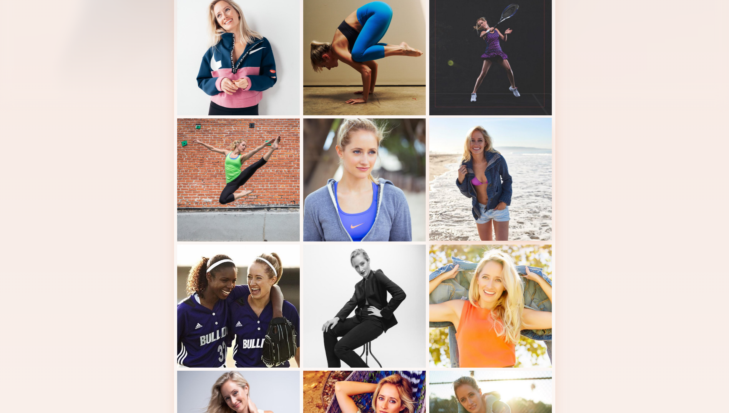
scroll to position [207, 0]
click at [479, 162] on div at bounding box center [491, 179] width 123 height 123
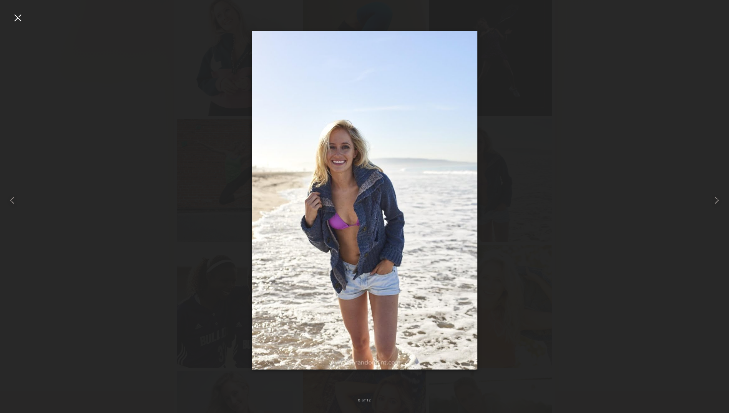
click at [548, 165] on div at bounding box center [364, 200] width 729 height 376
click at [18, 15] on div at bounding box center [18, 18] width 12 height 12
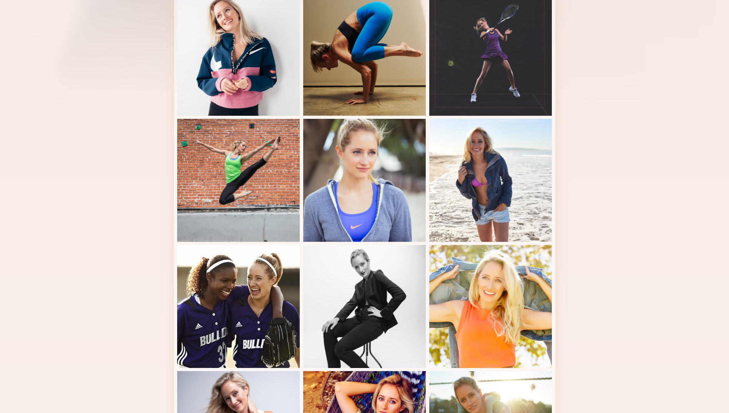
scroll to position [476, 0]
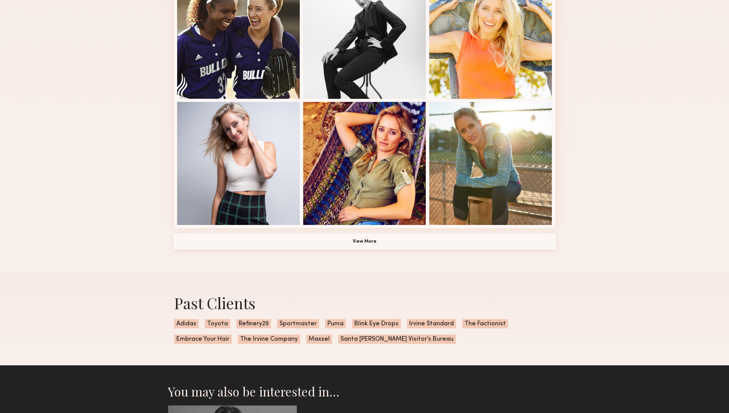
click at [356, 249] on button "View More" at bounding box center [364, 241] width 381 height 15
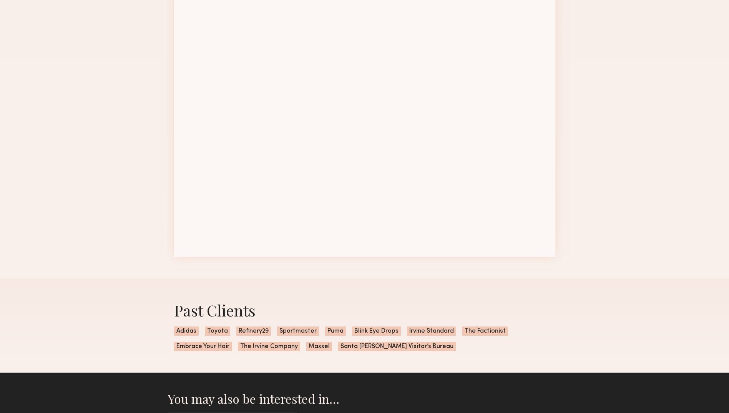
scroll to position [954, 0]
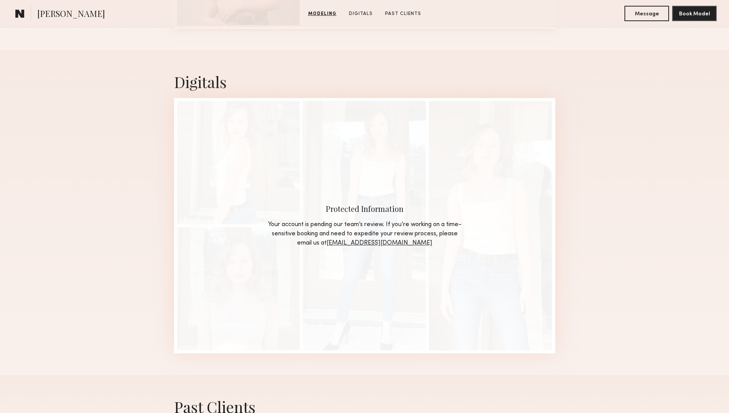
scroll to position [578, 0]
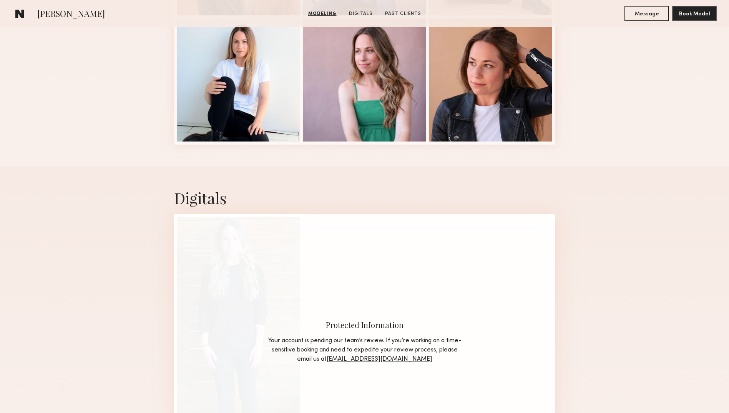
scroll to position [465, 0]
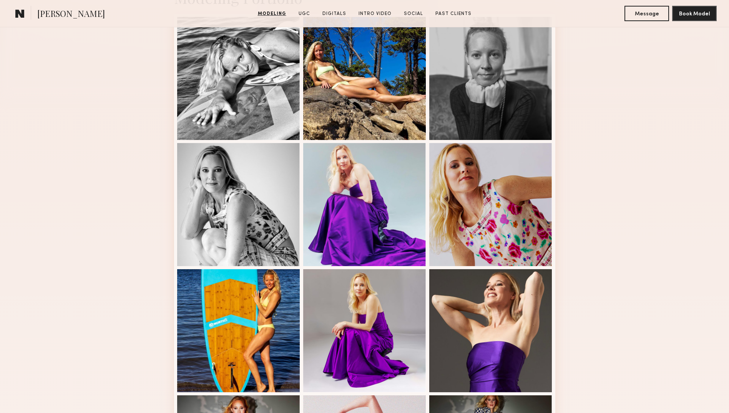
scroll to position [405, 0]
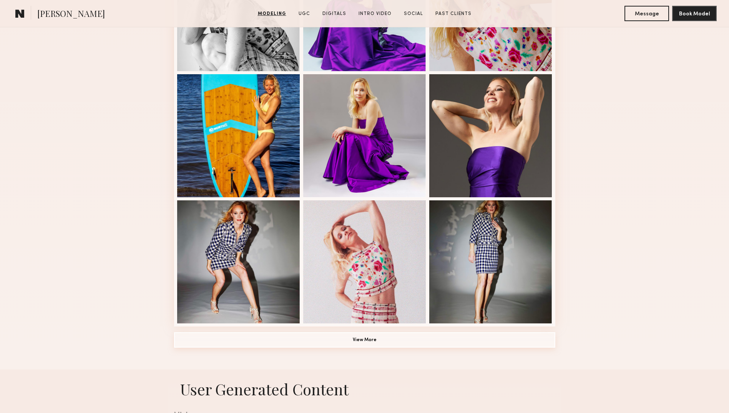
click at [376, 341] on button "View More" at bounding box center [364, 339] width 381 height 15
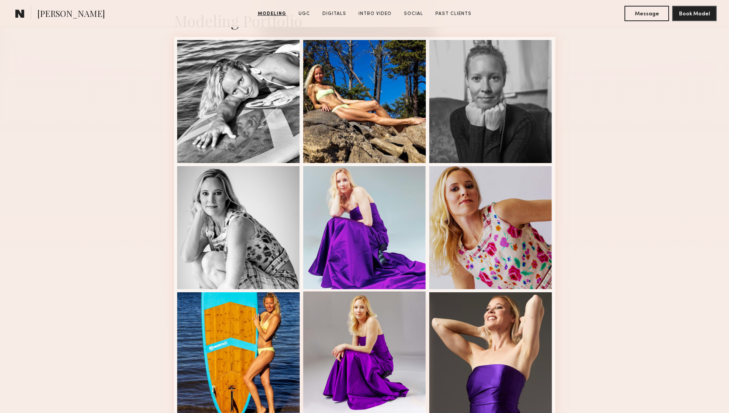
scroll to position [187, 0]
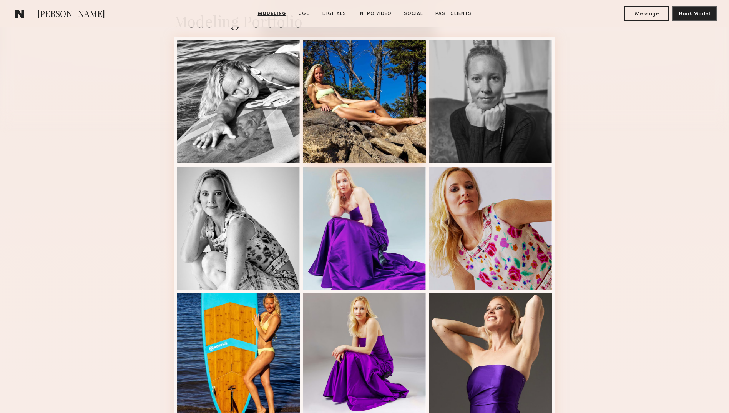
click at [371, 102] on div at bounding box center [364, 101] width 123 height 123
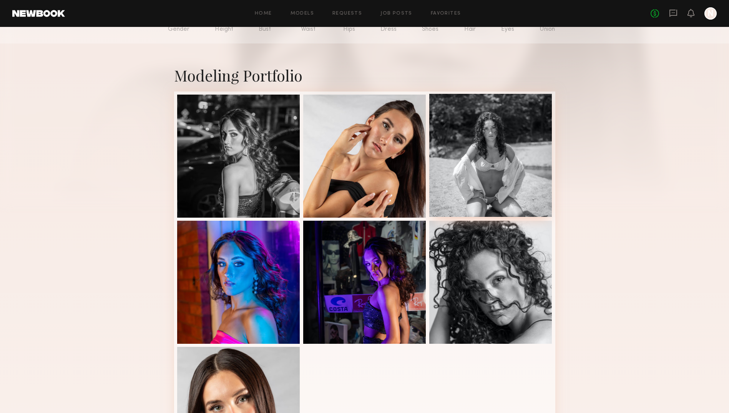
scroll to position [105, 0]
click at [490, 144] on div at bounding box center [491, 155] width 123 height 123
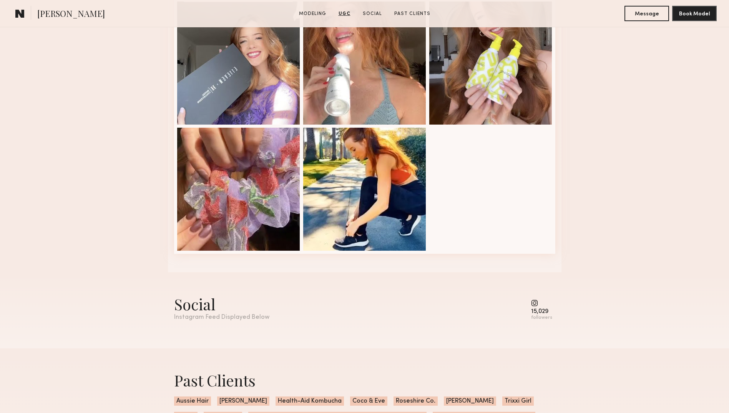
scroll to position [1639, 0]
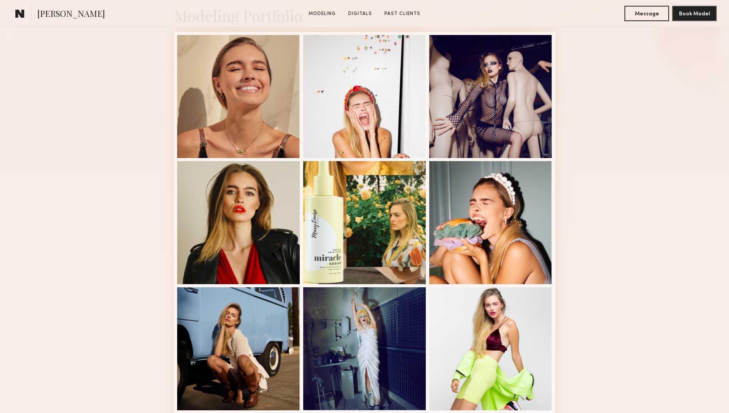
scroll to position [223, 0]
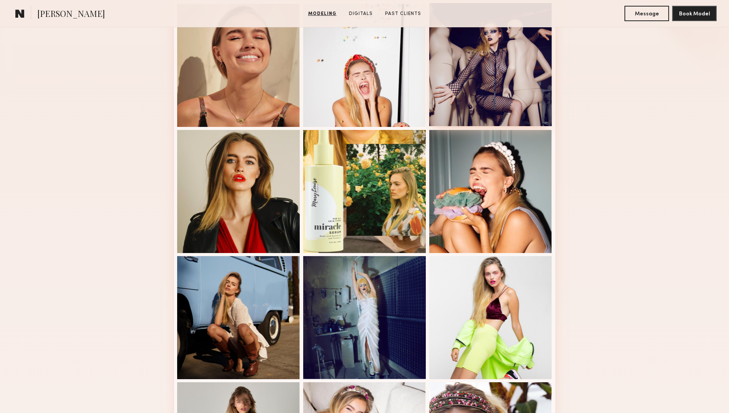
click at [489, 87] on div at bounding box center [491, 64] width 123 height 123
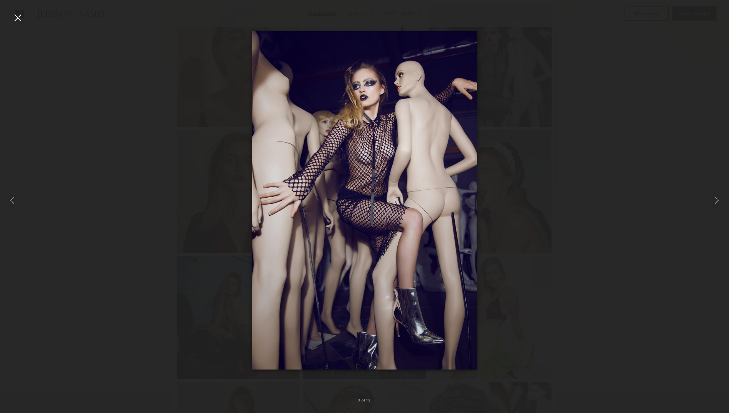
click at [564, 142] on div at bounding box center [364, 200] width 729 height 376
click at [24, 18] on div at bounding box center [14, 200] width 29 height 376
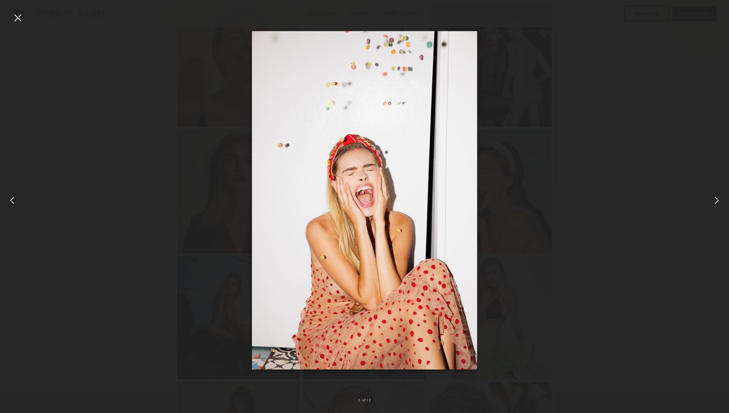
click at [17, 18] on div at bounding box center [18, 18] width 12 height 12
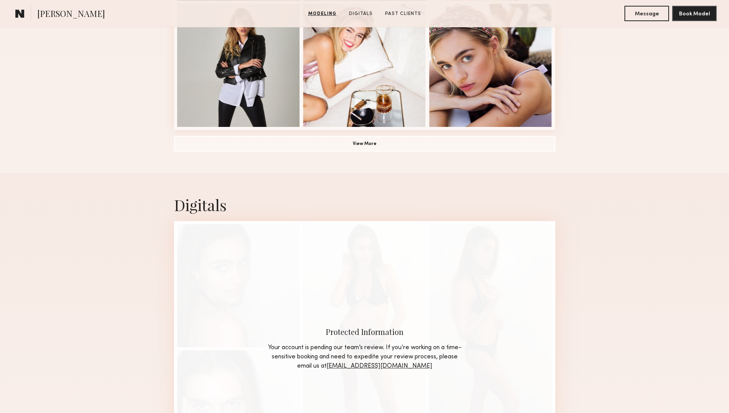
scroll to position [598, 0]
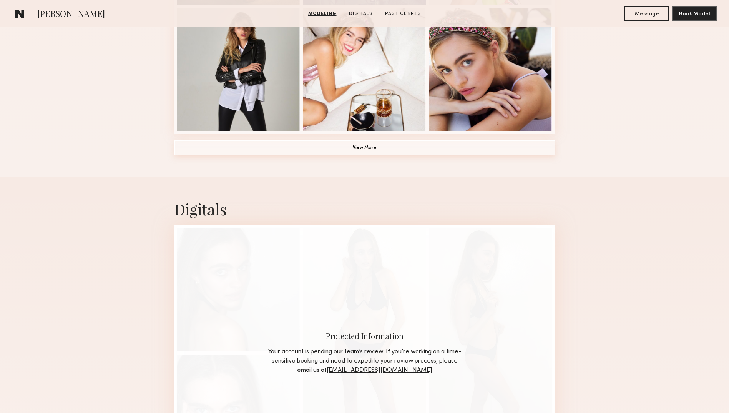
click at [380, 155] on button "View More" at bounding box center [364, 147] width 381 height 15
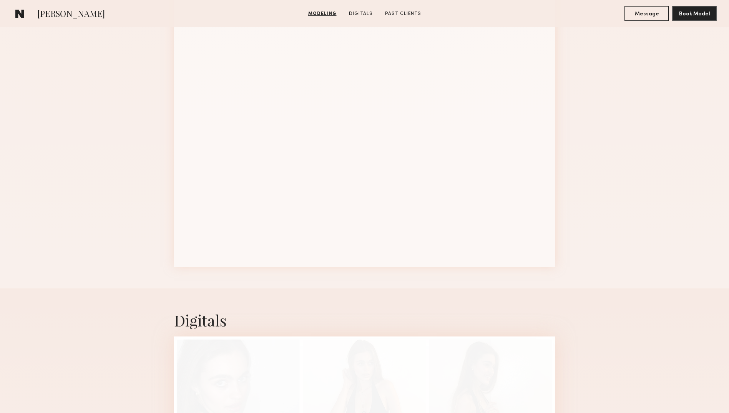
scroll to position [970, 0]
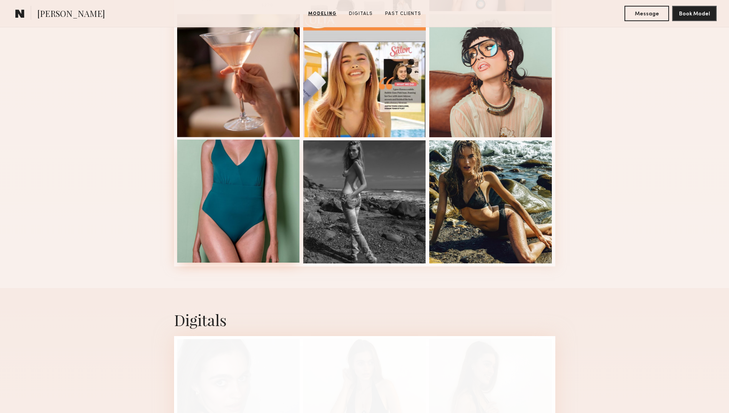
click at [261, 182] on div at bounding box center [238, 201] width 123 height 123
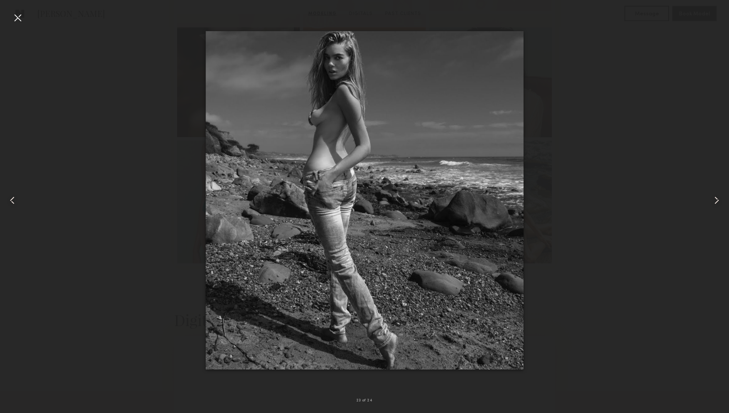
click at [142, 164] on div at bounding box center [364, 200] width 729 height 376
click at [17, 23] on div at bounding box center [18, 18] width 12 height 12
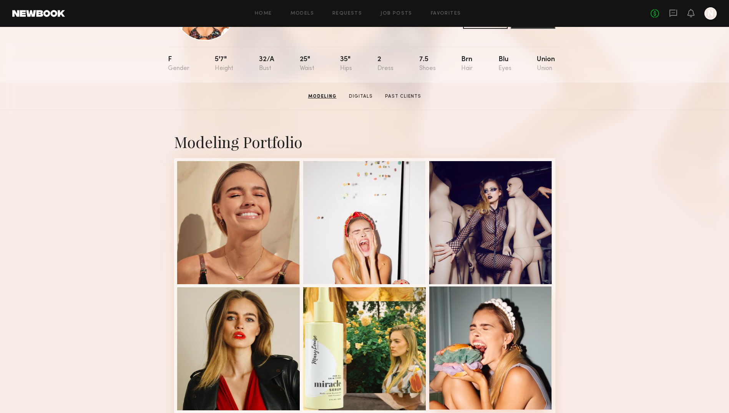
scroll to position [0, 0]
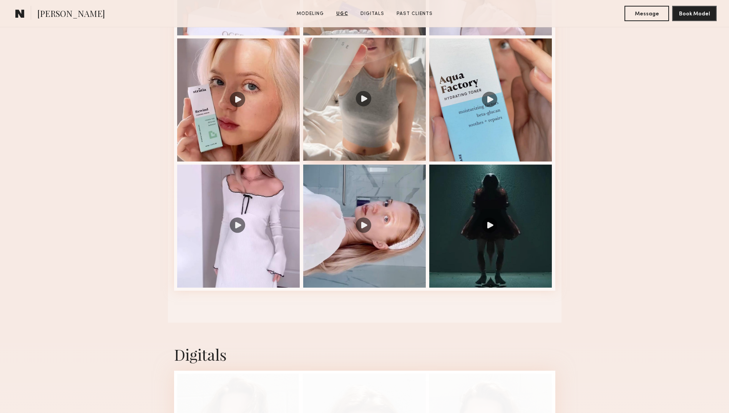
scroll to position [926, 0]
click at [370, 137] on div at bounding box center [364, 98] width 123 height 123
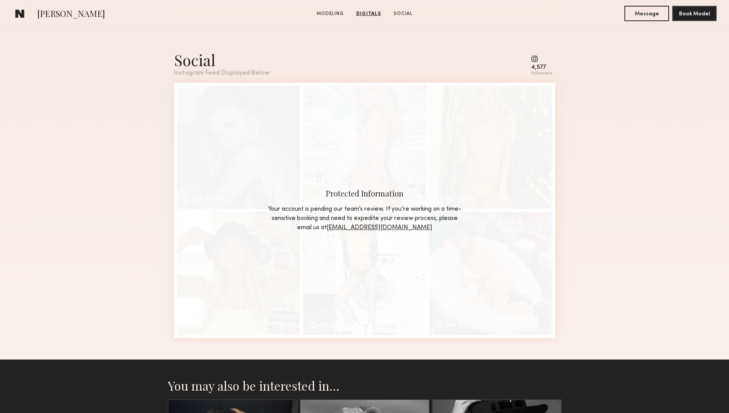
scroll to position [925, 0]
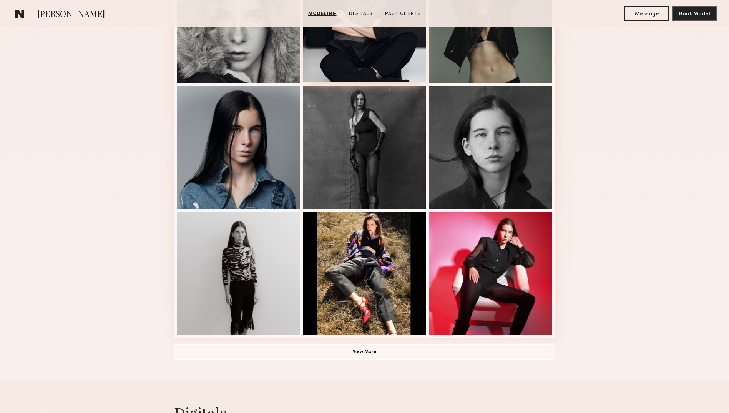
scroll to position [394, 0]
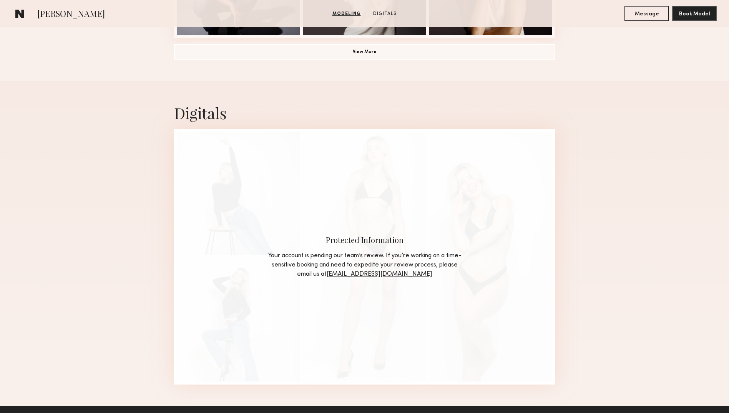
scroll to position [773, 0]
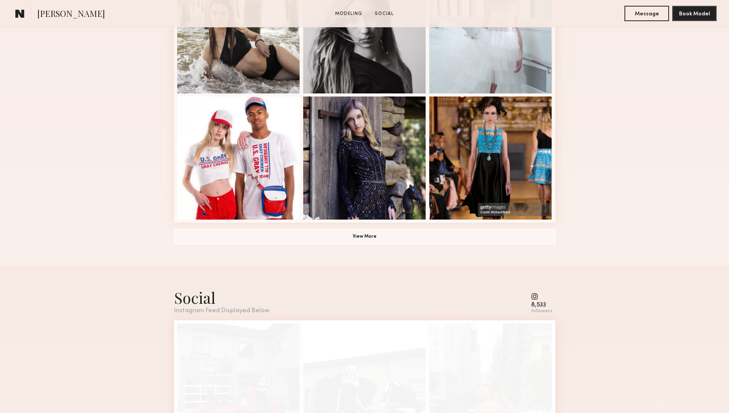
scroll to position [389, 0]
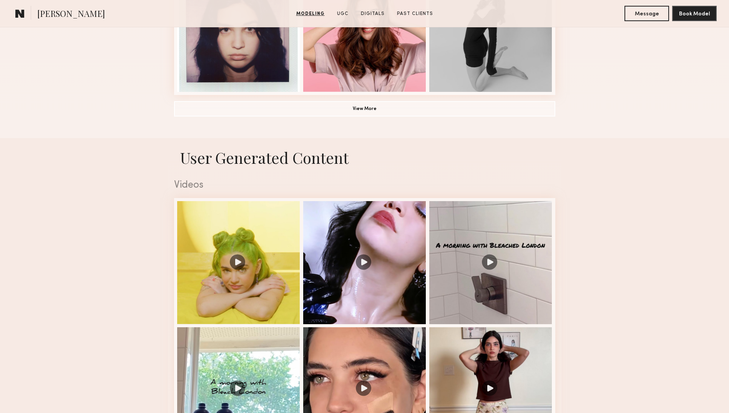
scroll to position [658, 0]
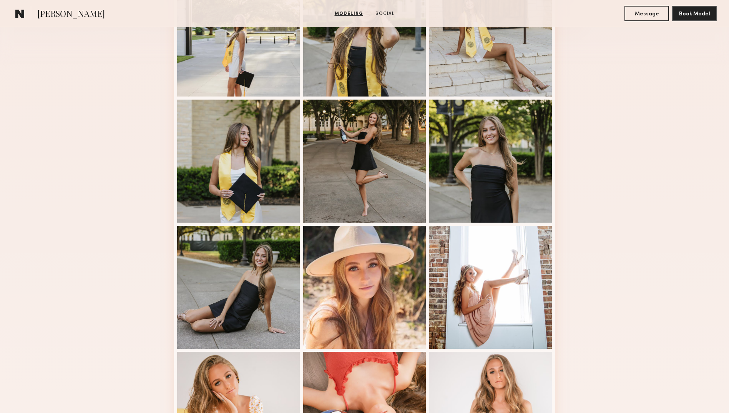
scroll to position [470, 0]
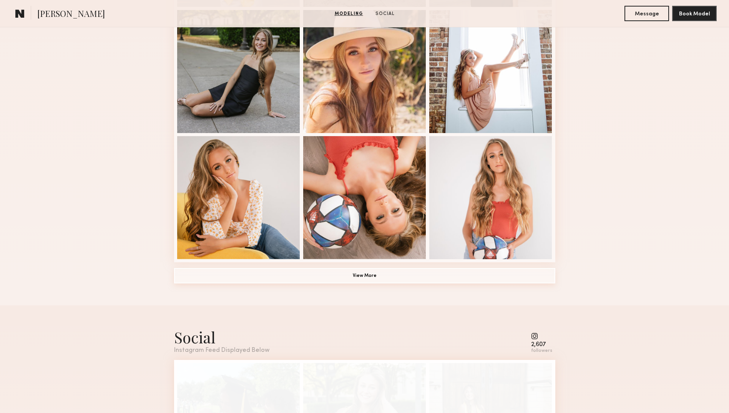
click at [363, 275] on button "View More" at bounding box center [364, 275] width 381 height 15
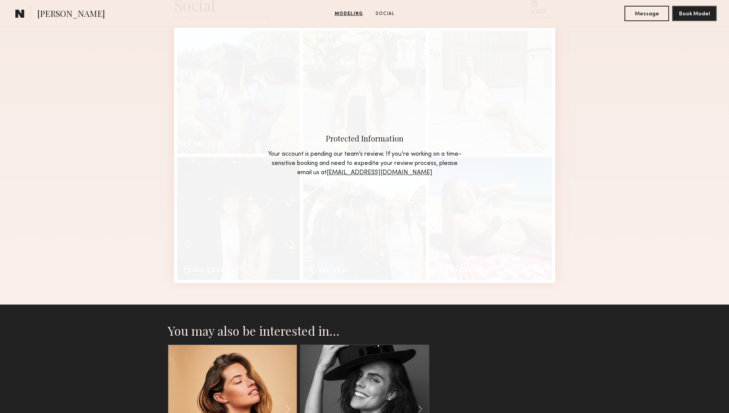
scroll to position [909, 0]
